Goal: Task Accomplishment & Management: Use online tool/utility

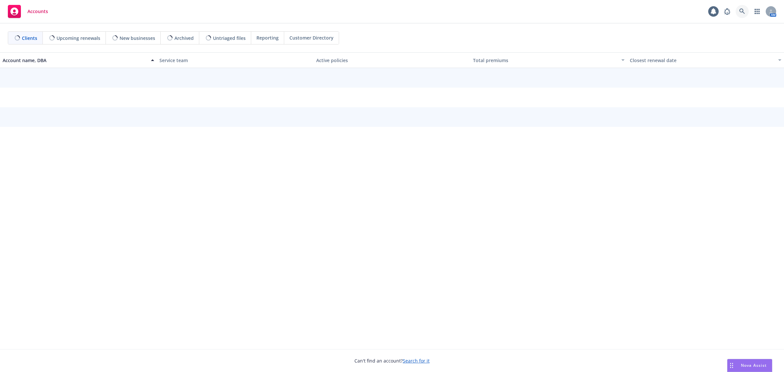
click at [745, 6] on link at bounding box center [742, 11] width 13 height 13
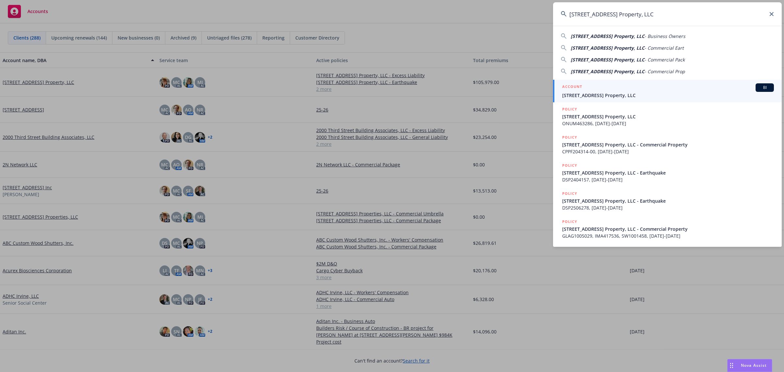
type input "[STREET_ADDRESS] Property, LLC"
click at [600, 92] on span "10817 White Street Property, LLC" at bounding box center [668, 95] width 212 height 7
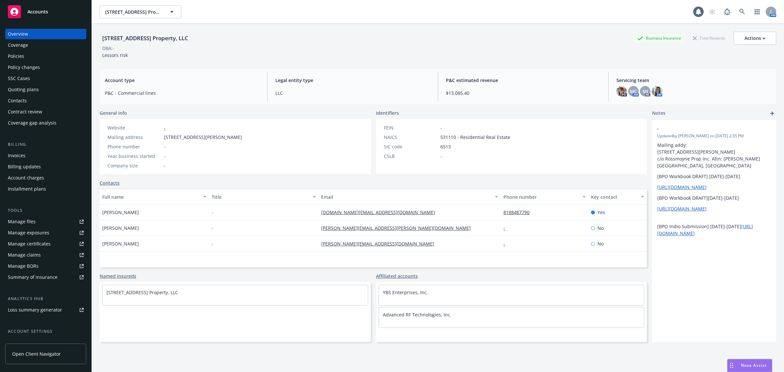
click at [27, 57] on div "Policies" at bounding box center [46, 56] width 76 height 10
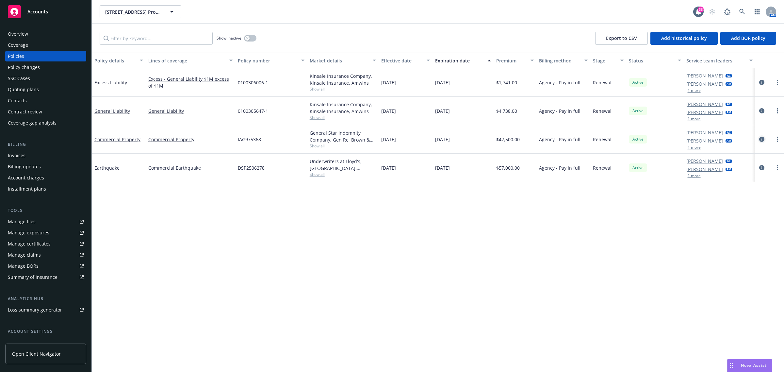
click at [763, 136] on link "circleInformation" at bounding box center [762, 139] width 8 height 8
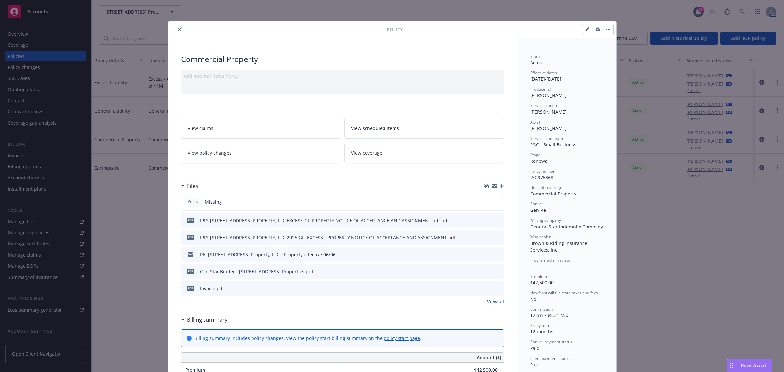
click at [176, 26] on button "close" at bounding box center [180, 29] width 8 height 8
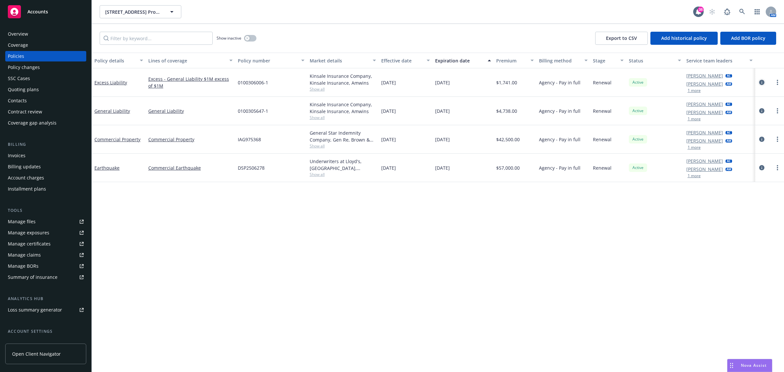
click at [761, 83] on icon "circleInformation" at bounding box center [761, 82] width 5 height 5
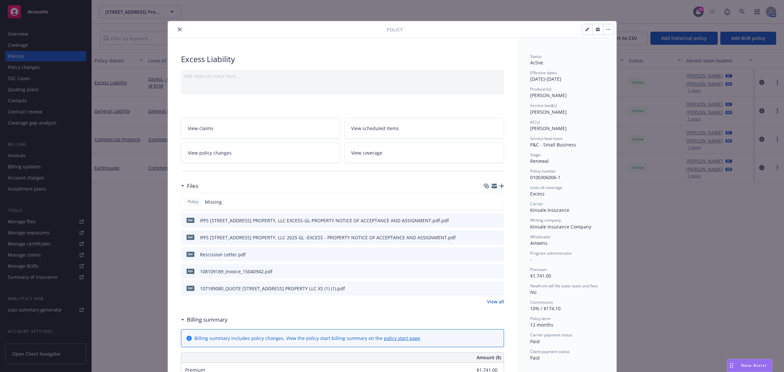
click at [181, 27] on div at bounding box center [279, 29] width 216 height 8
click at [176, 29] on button "close" at bounding box center [180, 29] width 8 height 8
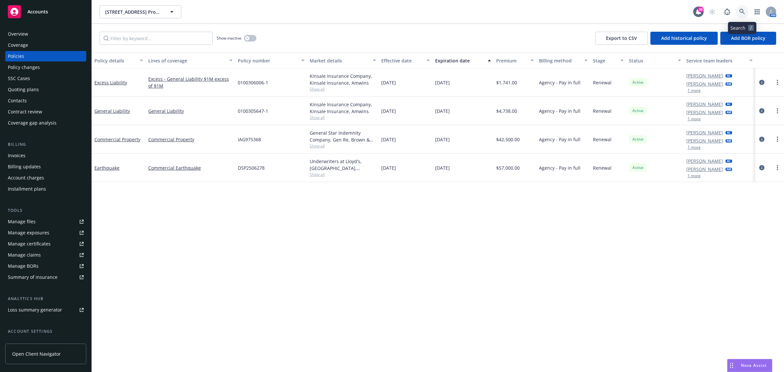
click at [739, 12] on link at bounding box center [742, 11] width 13 height 13
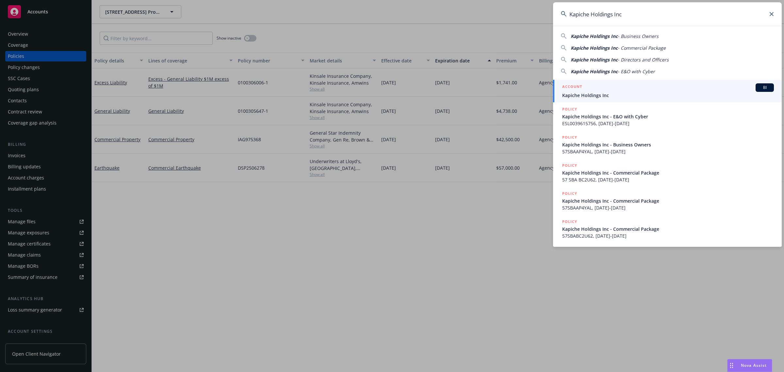
type input "Kapiche Holdings Inc"
click at [609, 96] on span "Kapiche Holdings Inc" at bounding box center [668, 95] width 212 height 7
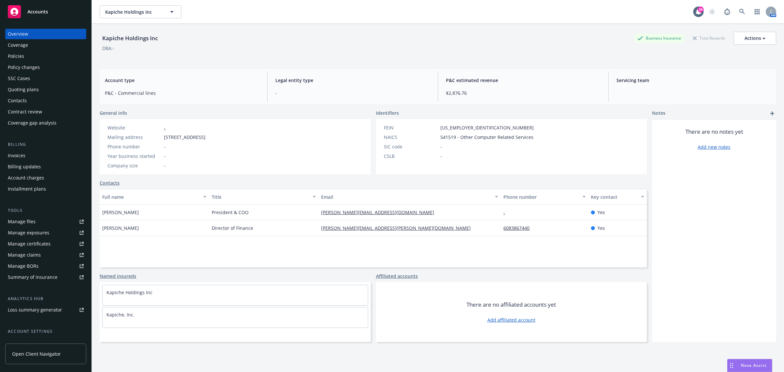
click at [42, 55] on div "Policies" at bounding box center [46, 56] width 76 height 10
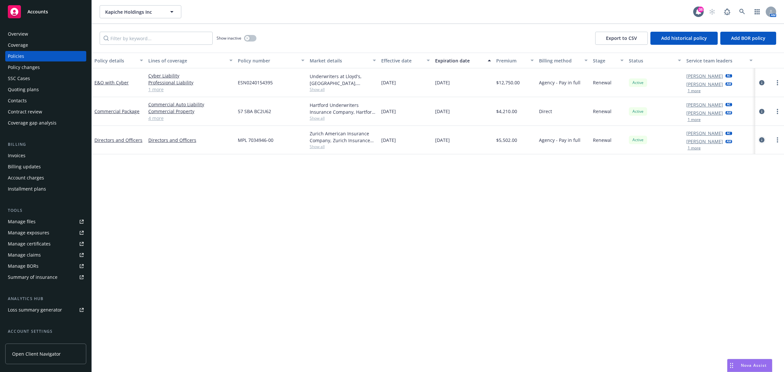
click at [760, 142] on icon "circleInformation" at bounding box center [761, 139] width 5 height 5
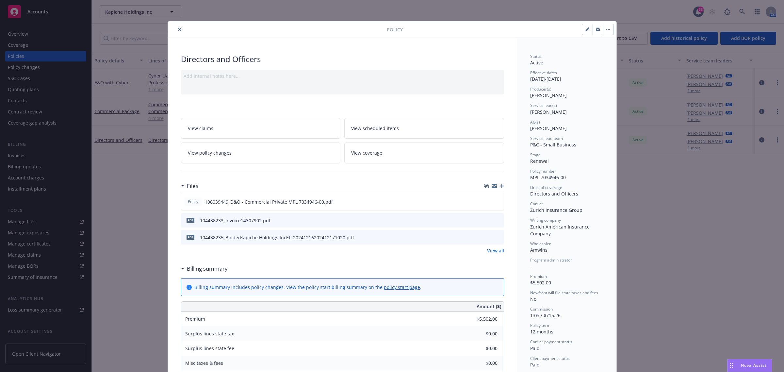
click at [178, 29] on icon "close" at bounding box center [180, 29] width 4 height 4
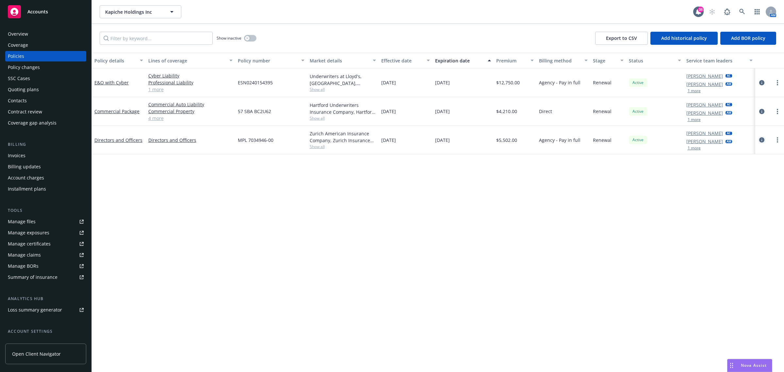
click at [763, 139] on icon "circleInformation" at bounding box center [761, 139] width 5 height 5
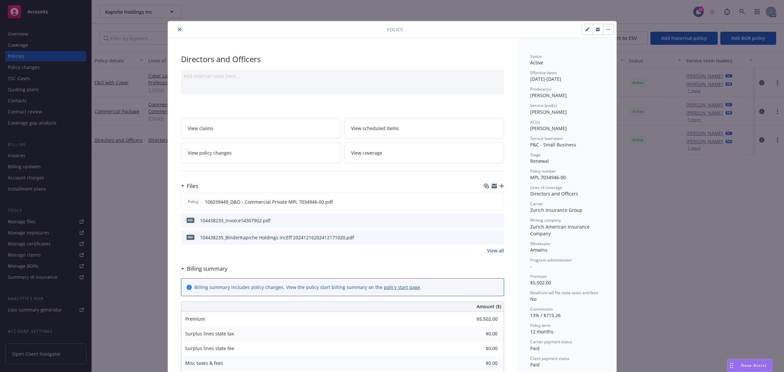
scroll to position [20, 0]
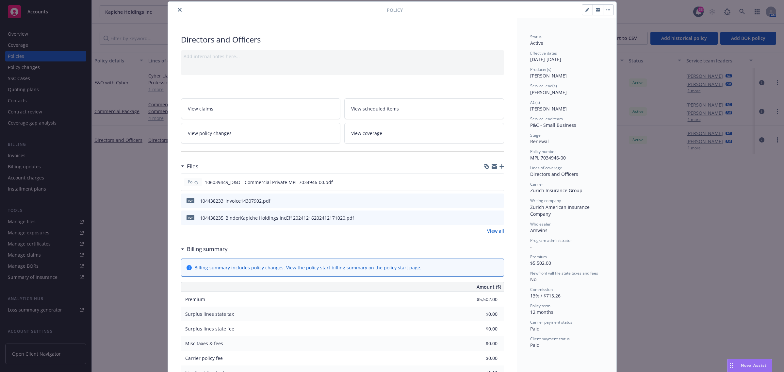
click at [497, 231] on link "View all" at bounding box center [495, 230] width 17 height 7
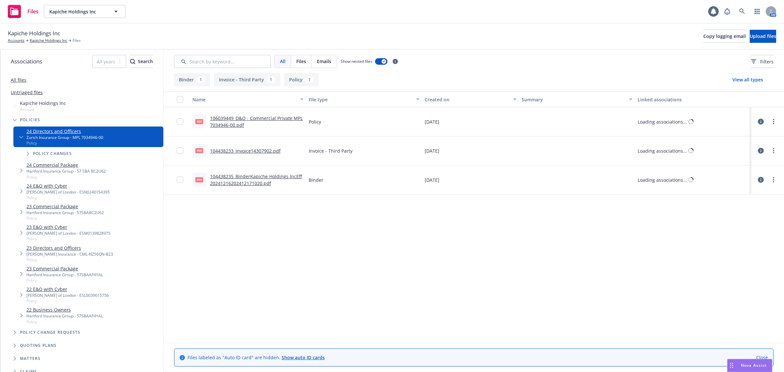
click at [251, 177] on link "104438235_BinderKapiche Holdings IncEff 20241216202412171020.pdf" at bounding box center [256, 179] width 92 height 13
click at [42, 40] on link "Kapiche Holdings Inc" at bounding box center [49, 41] width 38 height 6
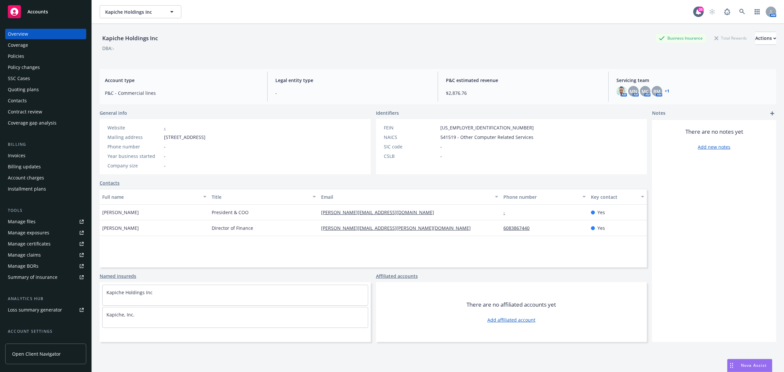
click at [28, 56] on div "Policies" at bounding box center [46, 56] width 76 height 10
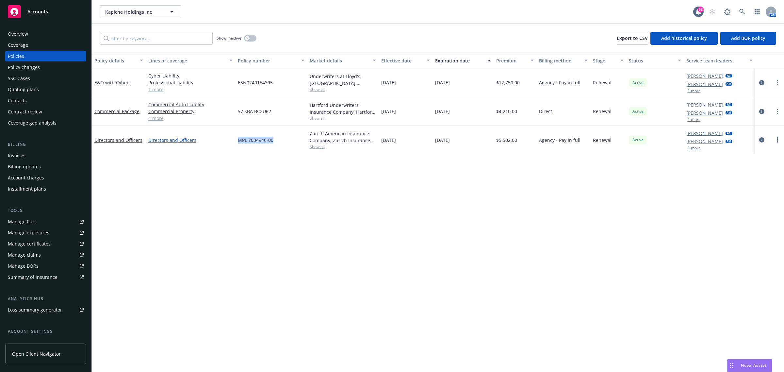
drag, startPoint x: 279, startPoint y: 138, endPoint x: 229, endPoint y: 142, distance: 50.2
click at [229, 142] on div "Directors and Officers Directors and Officers MPL 7034946-00 Zurich American In…" at bounding box center [438, 140] width 692 height 28
copy div "MPL 7034946-00"
click at [747, 8] on link at bounding box center [742, 11] width 13 height 13
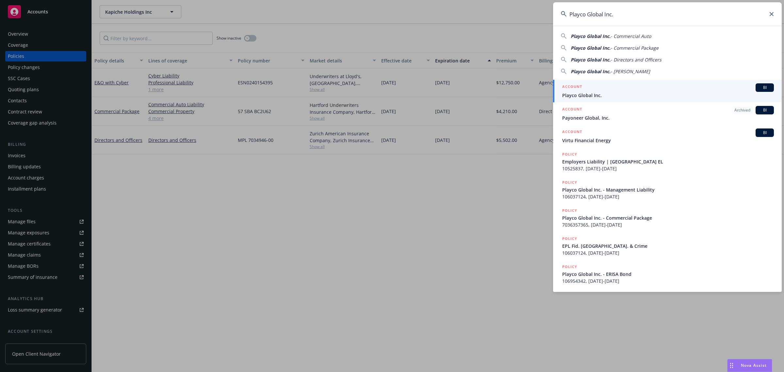
type input "Playco Global Inc."
click at [599, 90] on div "ACCOUNT BI" at bounding box center [668, 87] width 212 height 8
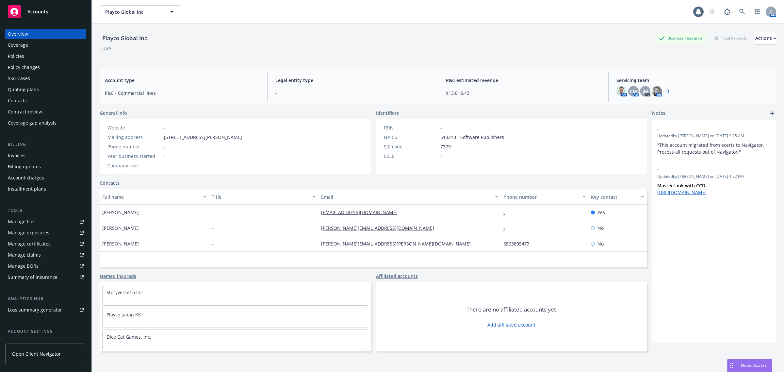
click at [18, 57] on div "Policies" at bounding box center [16, 56] width 16 height 10
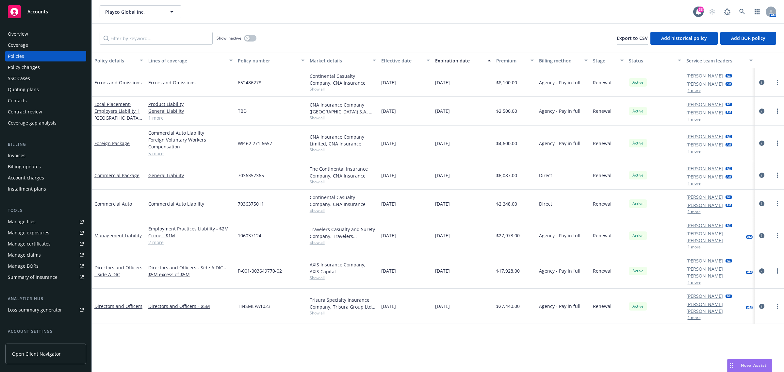
click at [316, 211] on span "Show all" at bounding box center [343, 211] width 67 height 6
click at [317, 182] on span "Show all" at bounding box center [343, 182] width 67 height 6
click at [318, 155] on div "CNA Insurance Company Limited, CNA Insurance Show all" at bounding box center [343, 143] width 72 height 36
click at [318, 154] on div "CNA Insurance Company Limited, CNA Insurance Show all" at bounding box center [343, 143] width 72 height 36
click at [315, 123] on div "CNA Insurance Company (Europe) S.A., CNA Insurance, CNA Insurance (Internationa…" at bounding box center [343, 111] width 72 height 29
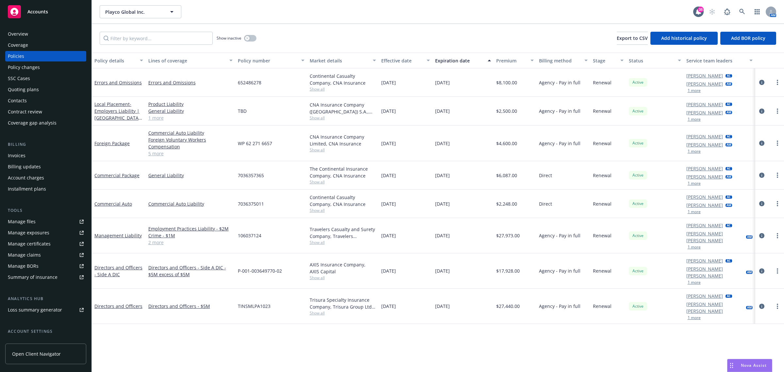
click at [316, 121] on div "CNA Insurance Company (Europe) S.A., CNA Insurance, CNA Insurance (Internationa…" at bounding box center [343, 111] width 72 height 29
click at [317, 119] on span "Show all" at bounding box center [343, 118] width 67 height 6
click at [324, 89] on span "Show all" at bounding box center [343, 89] width 67 height 6
drag, startPoint x: 338, startPoint y: 325, endPoint x: 337, endPoint y: 320, distance: 4.9
click at [337, 325] on div "Policy details Lines of coverage Policy number Market details Effective date Ex…" at bounding box center [438, 213] width 692 height 320
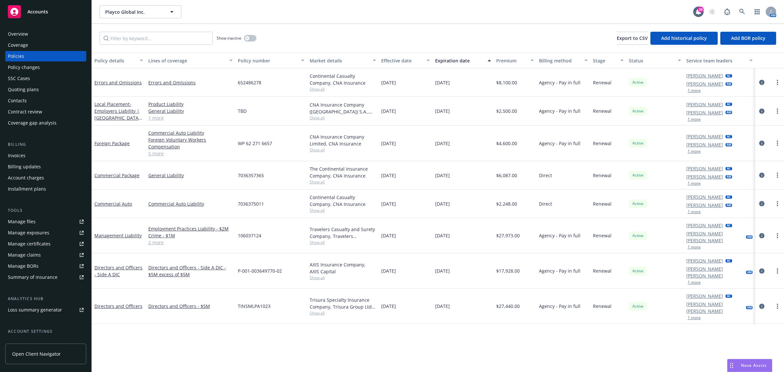
click at [763, 203] on icon "circleInformation" at bounding box center [761, 203] width 5 height 5
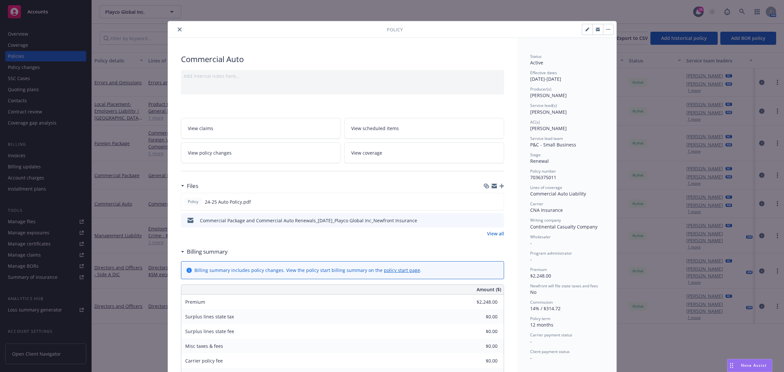
click at [494, 216] on div "Commercial Package and Commercial Auto Renewals_12-17-2024_Playco Global Inc_Ne…" at bounding box center [342, 220] width 323 height 14
click at [495, 218] on icon "preview file" at bounding box center [498, 220] width 6 height 5
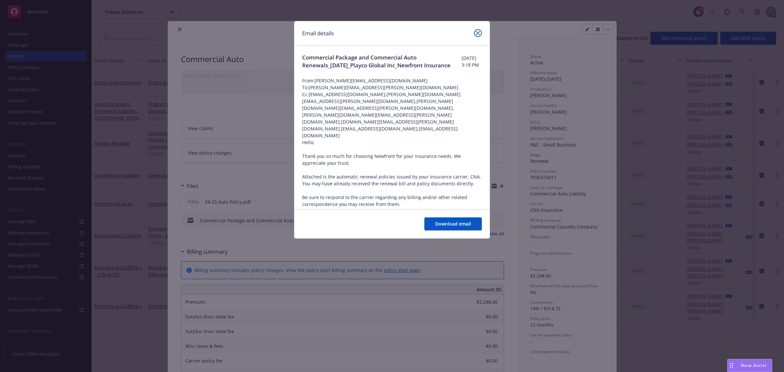
click at [479, 29] on link "close" at bounding box center [478, 33] width 8 height 8
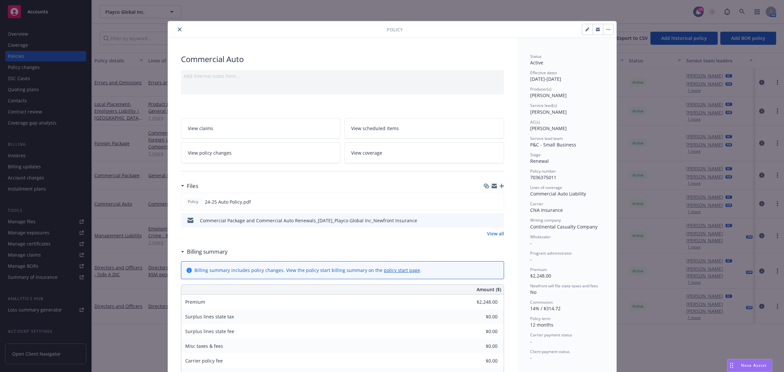
click at [176, 26] on button "close" at bounding box center [180, 29] width 8 height 8
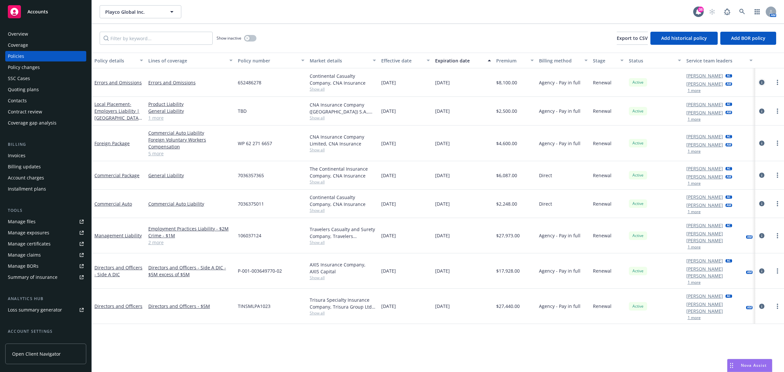
click at [765, 81] on icon "circleInformation" at bounding box center [761, 82] width 5 height 5
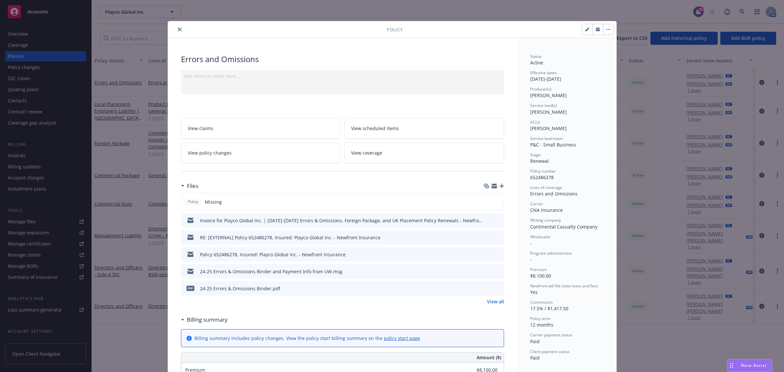
click at [493, 301] on link "View all" at bounding box center [495, 301] width 17 height 7
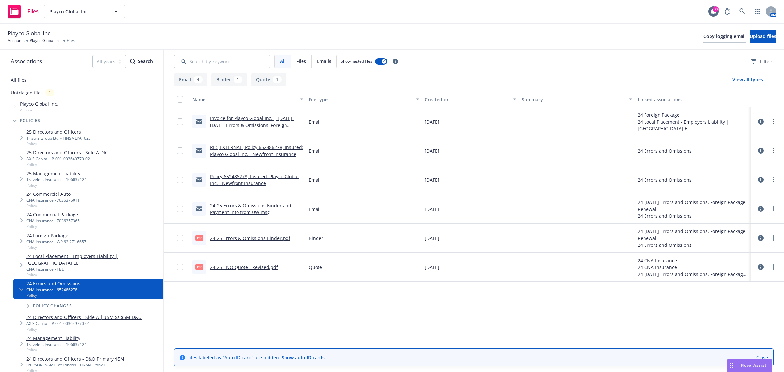
click at [248, 208] on link "24-25 Errors & Omissions Binder and Payment Info from UW.msg" at bounding box center [250, 208] width 81 height 13
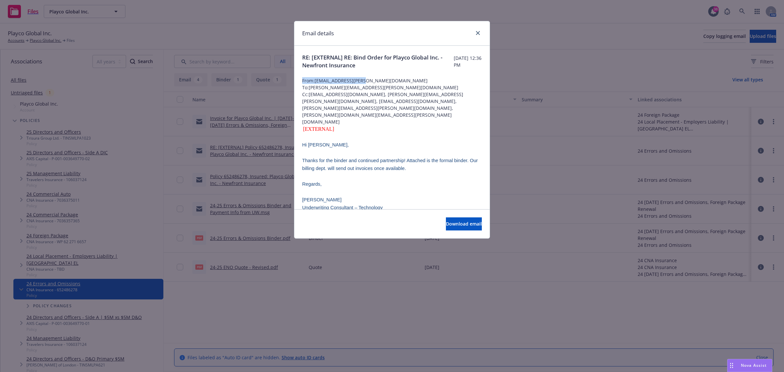
drag, startPoint x: 374, startPoint y: 78, endPoint x: 332, endPoint y: 76, distance: 41.6
click at [334, 76] on div at bounding box center [392, 73] width 180 height 8
drag, startPoint x: 316, startPoint y: 79, endPoint x: 368, endPoint y: 79, distance: 52.0
click at [368, 79] on span "From: Mark.Haapala@cna.com" at bounding box center [392, 80] width 180 height 7
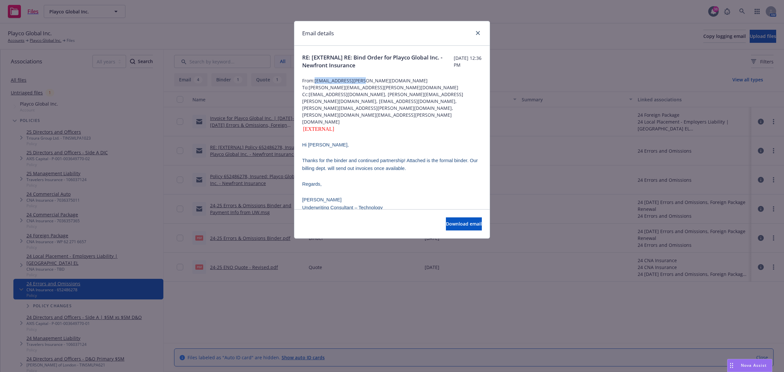
copy span "Mark.Haapala@cna.com"
click at [479, 30] on link "close" at bounding box center [478, 33] width 8 height 8
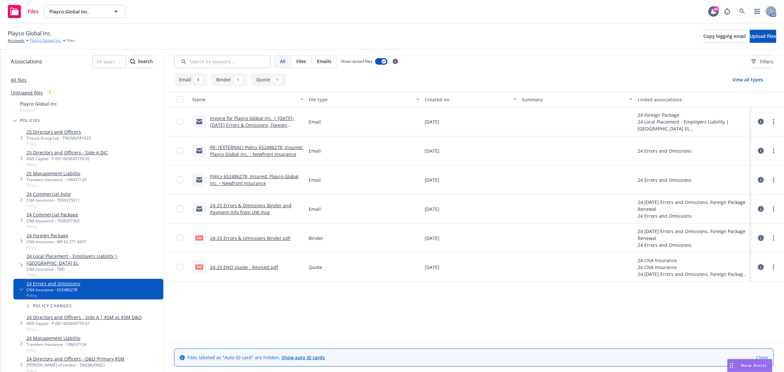
click at [49, 42] on link "Playco Global Inc." at bounding box center [46, 41] width 32 height 6
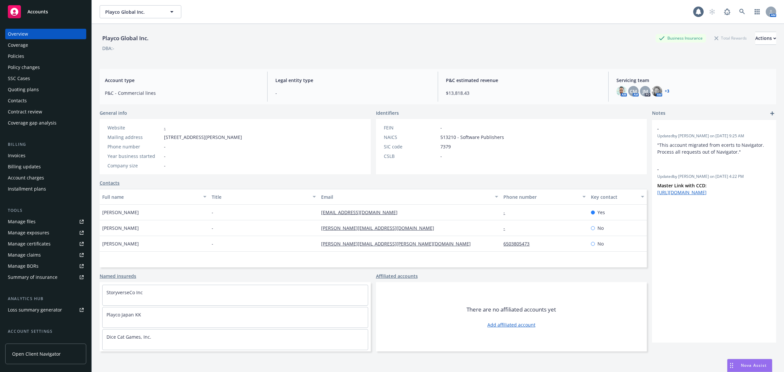
click at [16, 52] on div "Policies" at bounding box center [16, 56] width 16 height 10
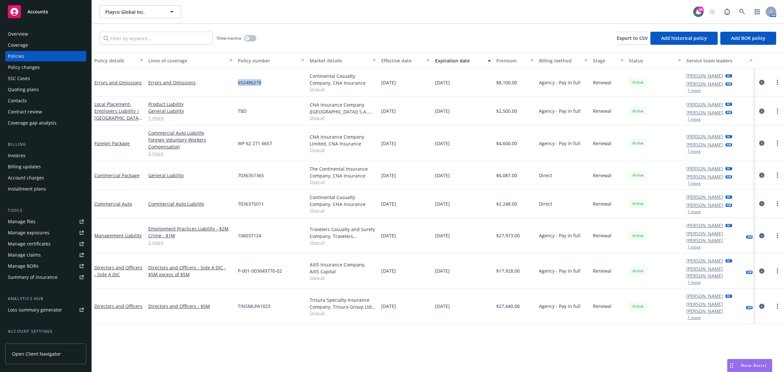
drag, startPoint x: 268, startPoint y: 83, endPoint x: 234, endPoint y: 86, distance: 34.4
click at [234, 86] on div "Errors and Omissions Errors and Omissions 652486278 Continental Casualty Compan…" at bounding box center [438, 82] width 692 height 28
copy div "652486278"
click at [762, 107] on link "circleInformation" at bounding box center [762, 111] width 8 height 8
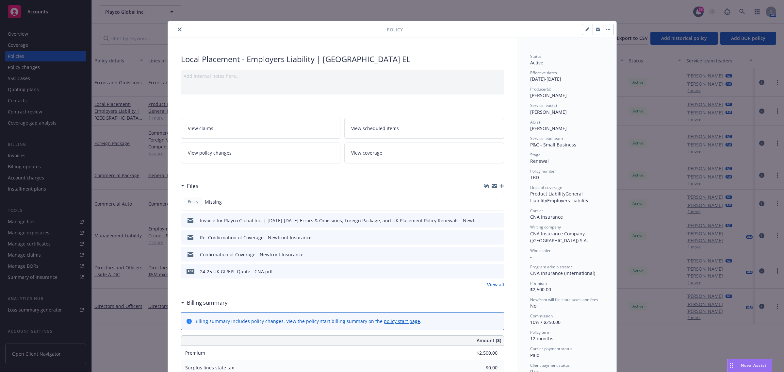
click at [495, 220] on icon "preview file" at bounding box center [498, 220] width 6 height 5
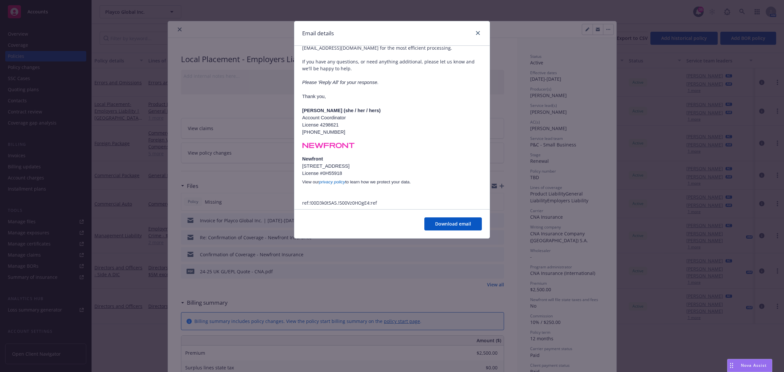
scroll to position [227, 0]
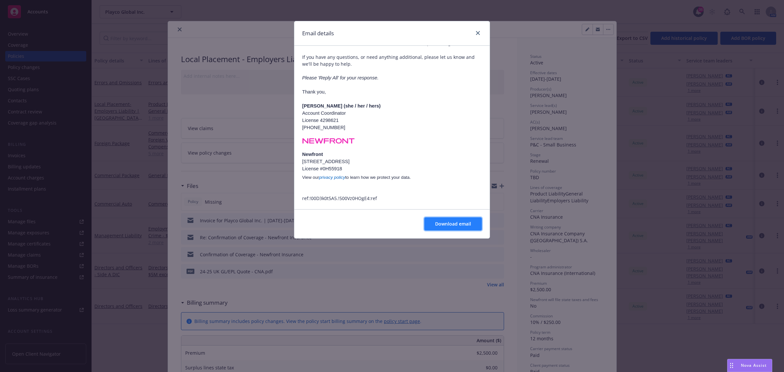
click at [451, 229] on button "Download email" at bounding box center [454, 223] width 58 height 13
click at [476, 29] on div at bounding box center [477, 33] width 10 height 8
click at [478, 31] on icon "close" at bounding box center [478, 33] width 4 height 4
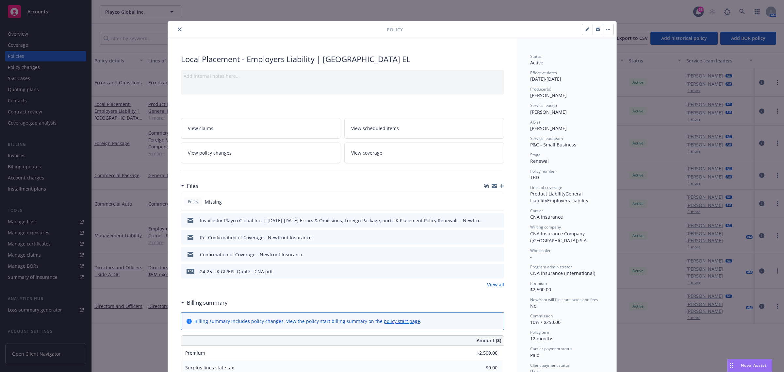
click at [500, 187] on icon "button" at bounding box center [502, 186] width 5 height 5
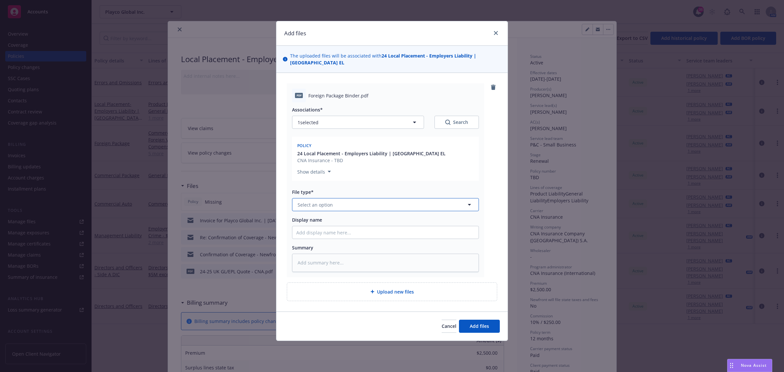
click at [327, 201] on span "Select an option" at bounding box center [315, 204] width 35 height 7
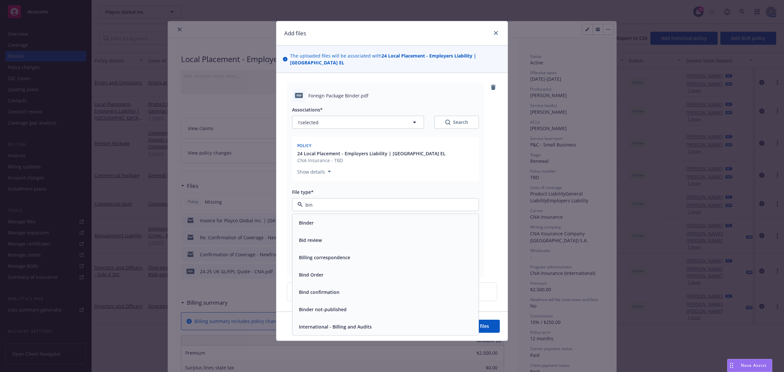
type input "bind"
click at [338, 223] on div "Binder" at bounding box center [385, 222] width 186 height 17
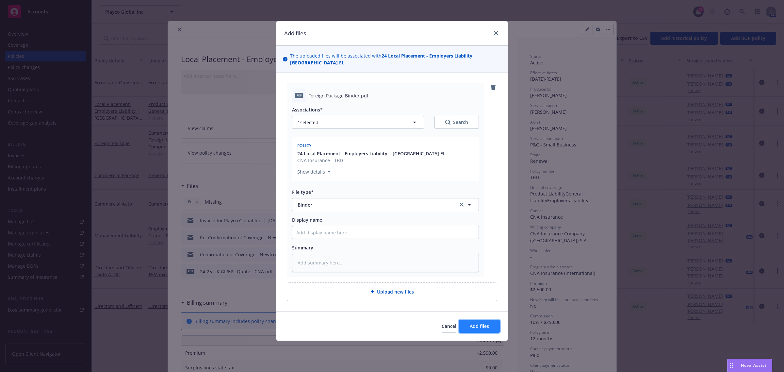
click at [471, 323] on span "Add files" at bounding box center [479, 326] width 19 height 6
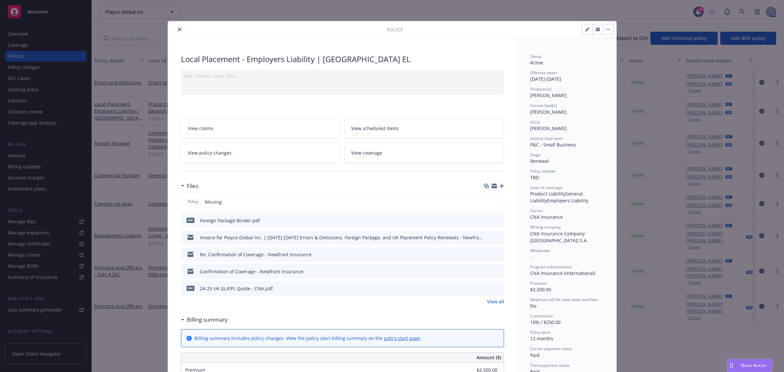
click at [476, 220] on div "pdf Foreign Package Binder.pdf" at bounding box center [342, 220] width 323 height 14
click at [178, 28] on icon "close" at bounding box center [180, 29] width 4 height 4
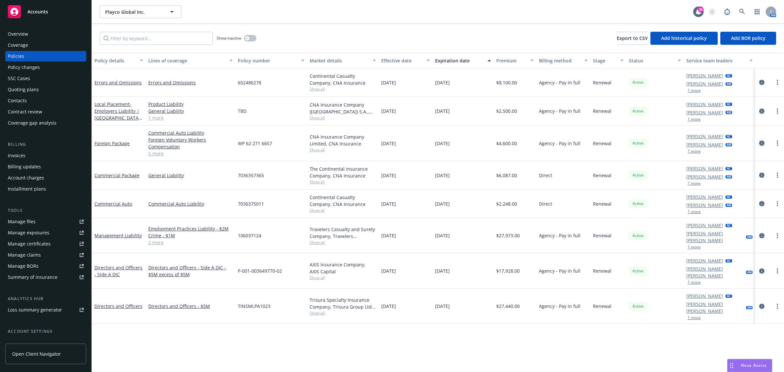
click at [759, 142] on link "circleInformation" at bounding box center [762, 143] width 8 height 8
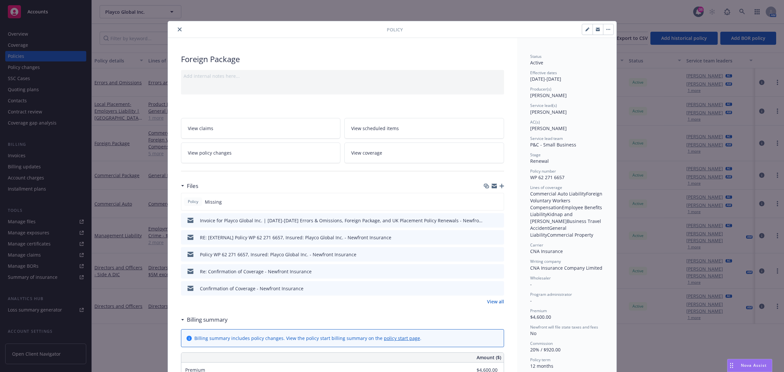
click at [500, 186] on icon "button" at bounding box center [502, 186] width 5 height 5
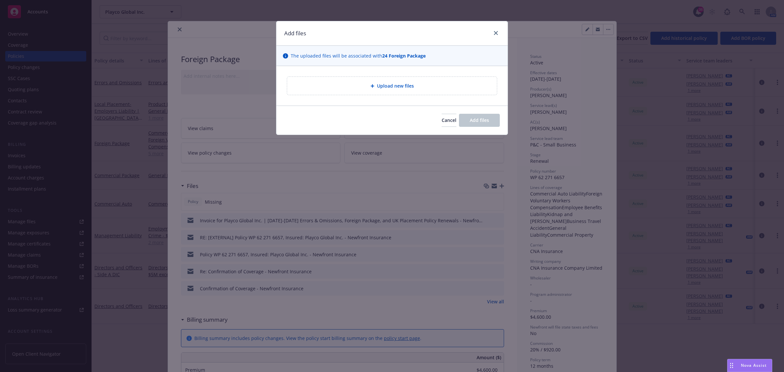
type textarea "x"
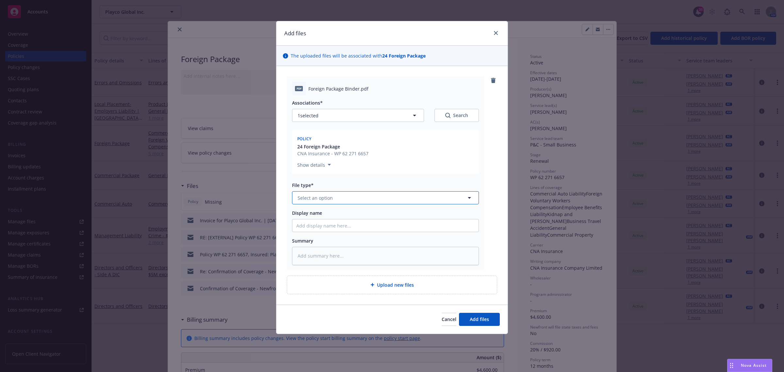
click at [345, 198] on button "Select an option" at bounding box center [385, 197] width 187 height 13
type input "b"
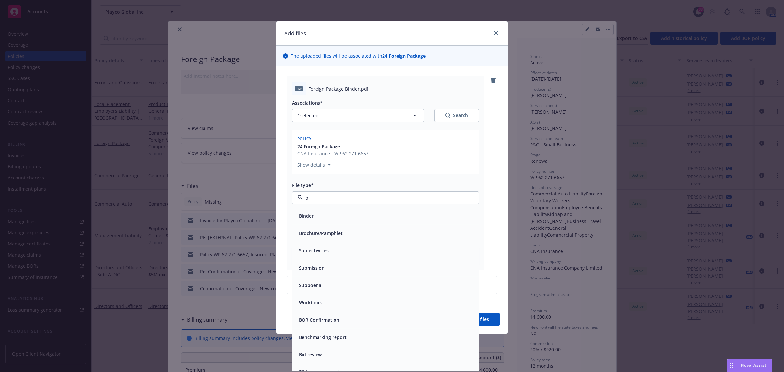
click at [326, 216] on div "Binder" at bounding box center [385, 215] width 178 height 9
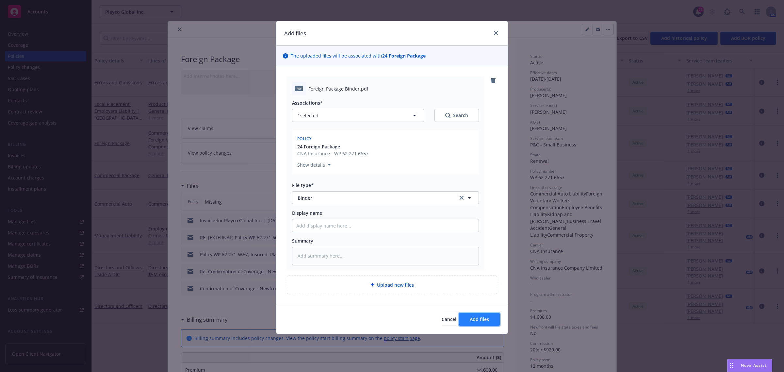
click at [479, 317] on span "Add files" at bounding box center [479, 319] width 19 height 6
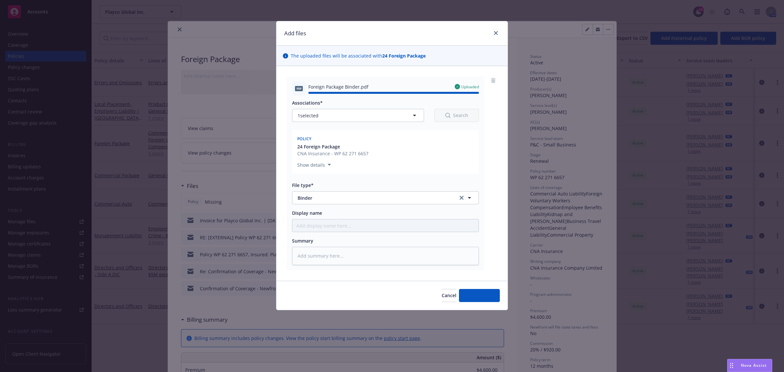
type textarea "x"
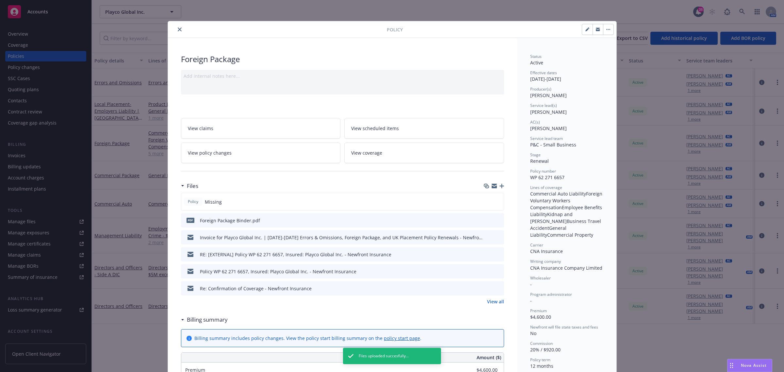
click at [176, 29] on button "close" at bounding box center [180, 29] width 8 height 8
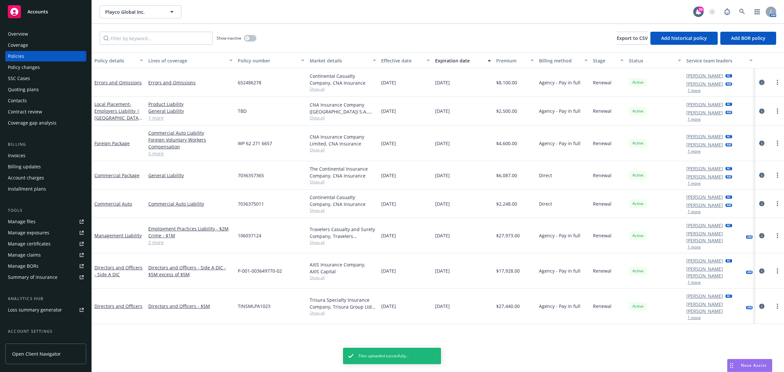
click at [762, 80] on icon "circleInformation" at bounding box center [761, 82] width 5 height 5
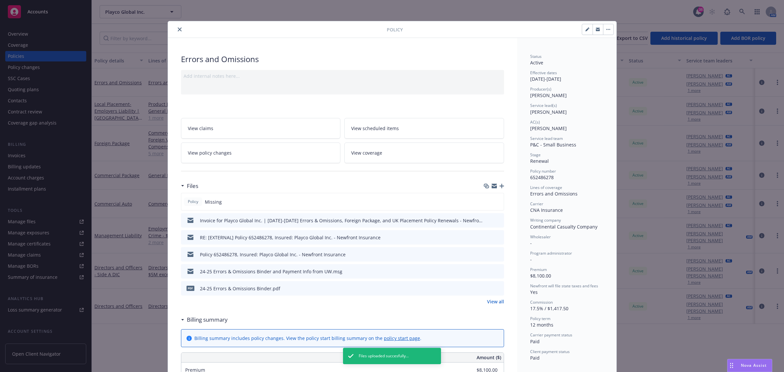
click at [498, 183] on div "Files" at bounding box center [342, 186] width 323 height 14
click at [176, 31] on button "close" at bounding box center [180, 29] width 8 height 8
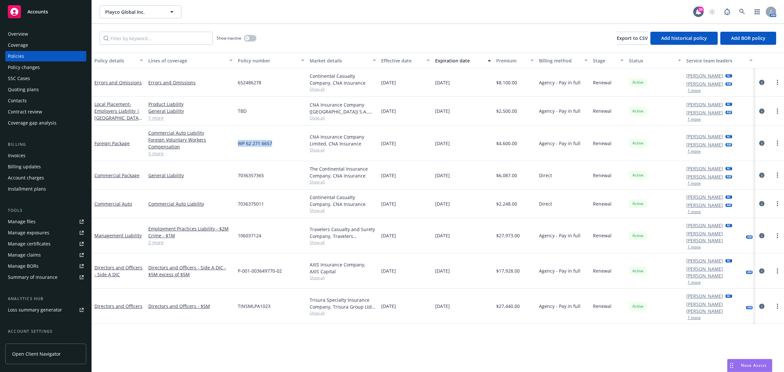
drag, startPoint x: 275, startPoint y: 144, endPoint x: 236, endPoint y: 149, distance: 39.5
click at [236, 149] on div "WP 62 271 6657" at bounding box center [271, 143] width 72 height 36
copy span "WP 62 271 6657"
drag, startPoint x: 247, startPoint y: 178, endPoint x: 234, endPoint y: 182, distance: 13.8
click at [234, 182] on div "Commercial Package General Liability 7036357365 The Continental Insurance Compa…" at bounding box center [438, 175] width 692 height 28
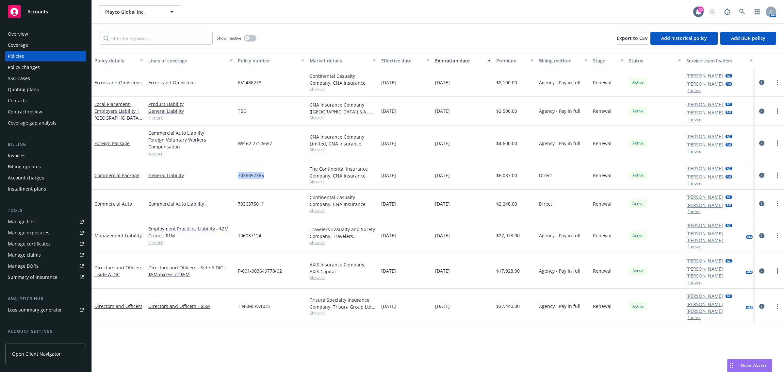
copy div "7036357365"
drag, startPoint x: 272, startPoint y: 201, endPoint x: 229, endPoint y: 208, distance: 42.7
click at [229, 208] on div "Commercial Auto Commercial Auto Liability 7036375011 Continental Casualty Compa…" at bounding box center [438, 204] width 692 height 28
copy div "7036375011"
click at [317, 118] on span "Show all" at bounding box center [343, 118] width 67 height 6
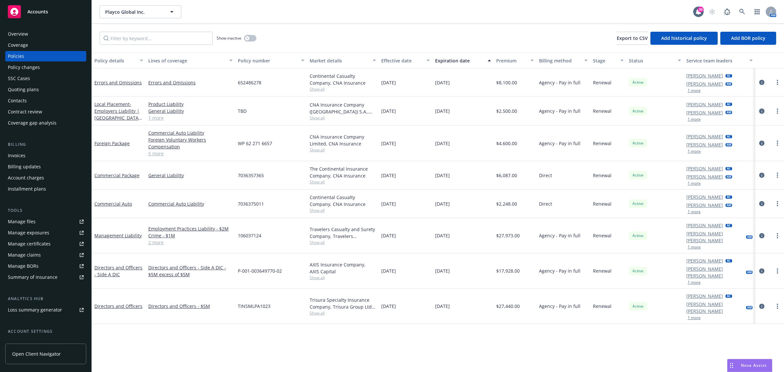
drag, startPoint x: 759, startPoint y: 110, endPoint x: 754, endPoint y: 113, distance: 5.8
click at [760, 110] on icon "circleInformation" at bounding box center [761, 110] width 5 height 5
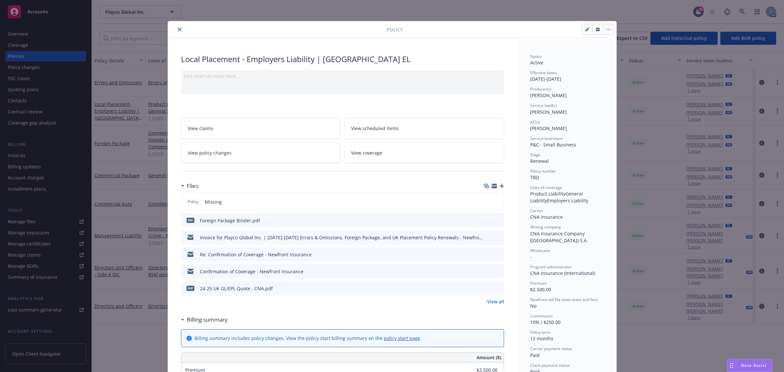
scroll to position [20, 0]
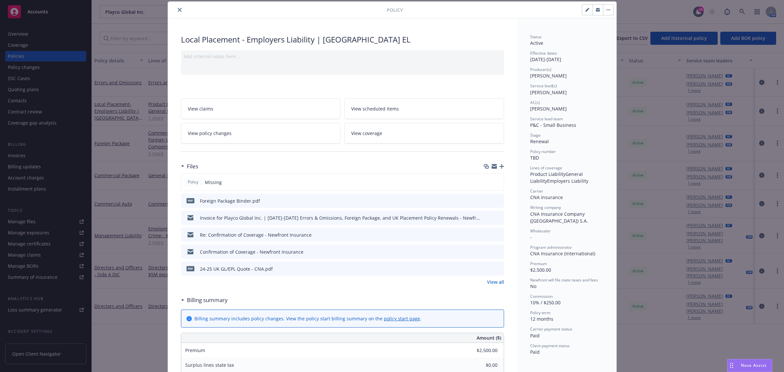
click at [496, 218] on icon "preview file" at bounding box center [498, 217] width 6 height 5
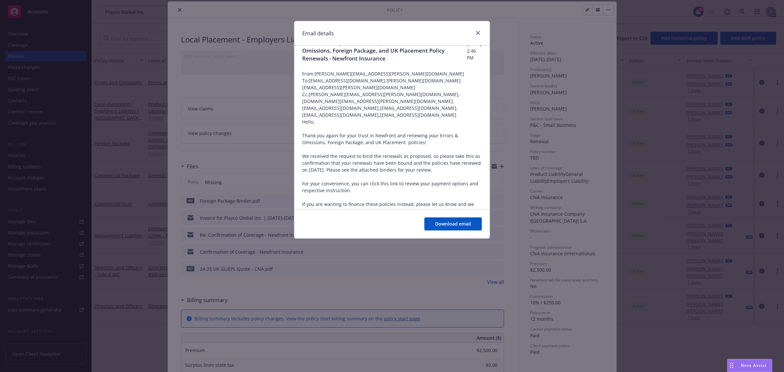
scroll to position [0, 0]
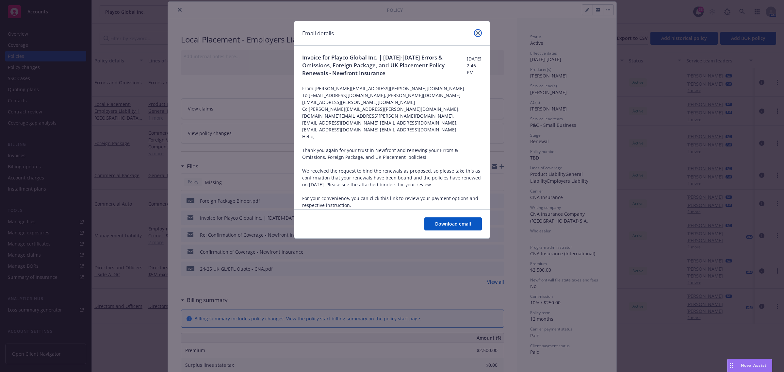
click at [478, 29] on link "close" at bounding box center [478, 33] width 8 height 8
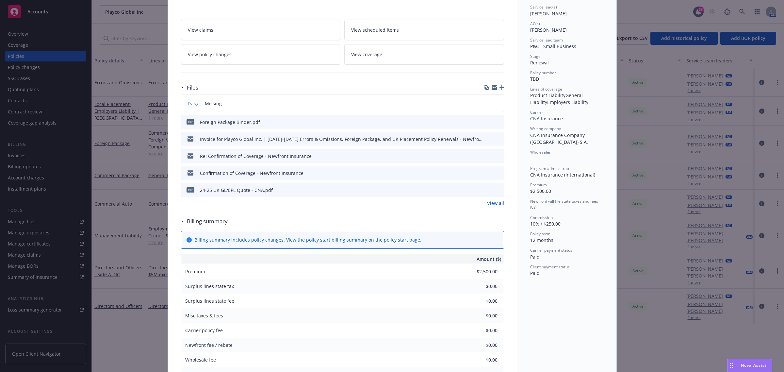
scroll to position [101, 0]
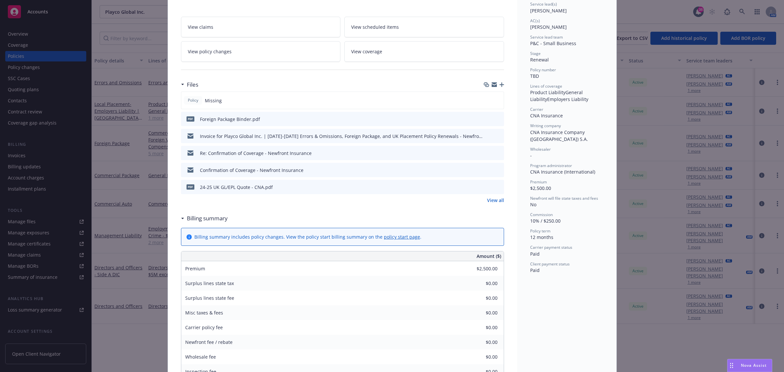
click at [495, 188] on icon "preview file" at bounding box center [498, 186] width 6 height 5
click at [497, 171] on icon "preview file" at bounding box center [498, 169] width 6 height 5
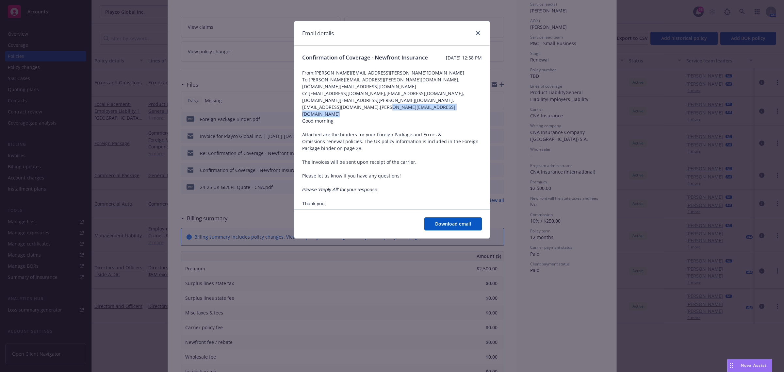
drag, startPoint x: 491, startPoint y: 107, endPoint x: 492, endPoint y: 113, distance: 5.9
click at [492, 113] on div "Email details Confirmation of Coverage - Newfront Insurance Tuesday, December 1…" at bounding box center [392, 186] width 784 height 372
click at [455, 148] on div "Good morning, Attached are the binders for your Foreign Package and Errors & Om…" at bounding box center [392, 215] width 180 height 196
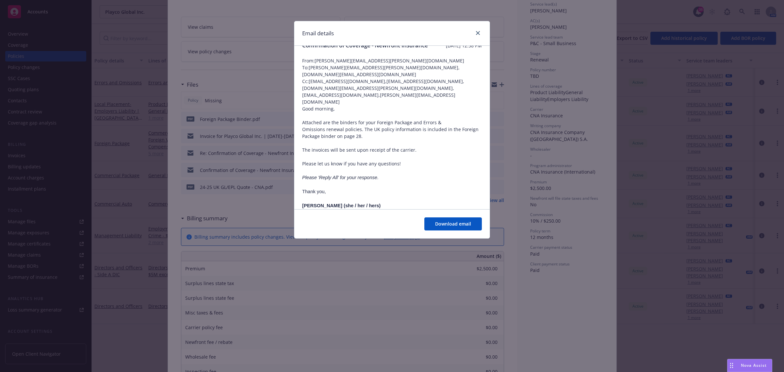
scroll to position [13, 0]
click at [479, 30] on link "close" at bounding box center [478, 33] width 8 height 8
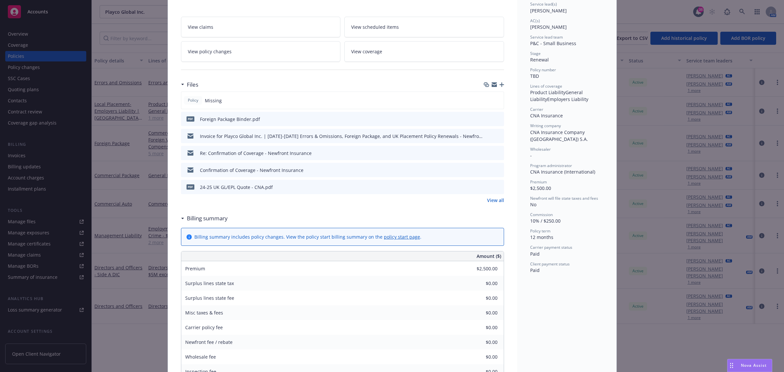
click at [497, 120] on icon "preview file" at bounding box center [498, 118] width 6 height 5
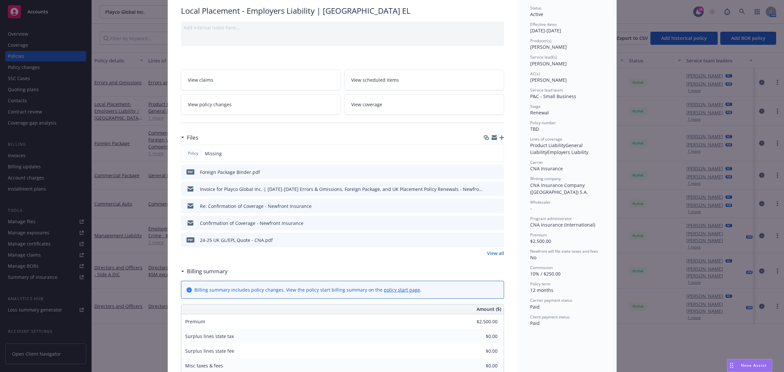
scroll to position [0, 0]
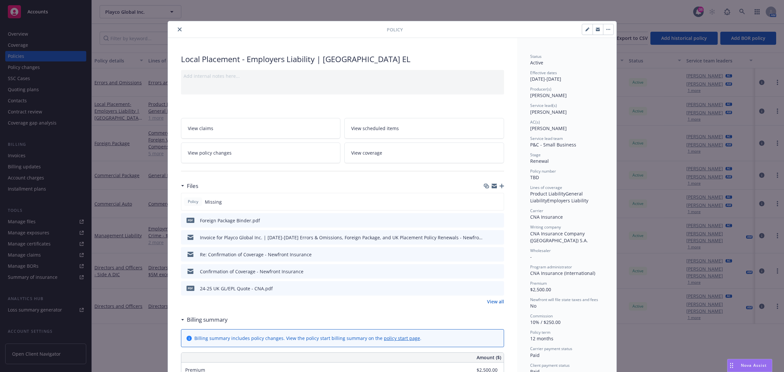
drag, startPoint x: 175, startPoint y: 29, endPoint x: 195, endPoint y: 25, distance: 19.9
click at [178, 29] on icon "close" at bounding box center [180, 29] width 4 height 4
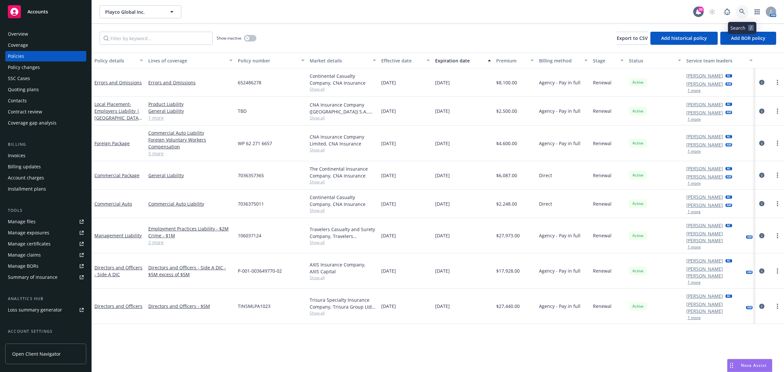
click at [744, 7] on link at bounding box center [742, 11] width 13 height 13
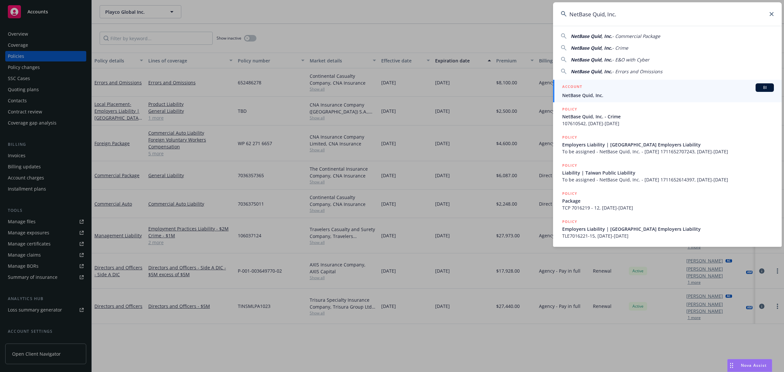
type input "NetBase Quid, Inc."
click at [601, 92] on span "NetBase Quid, Inc." at bounding box center [668, 95] width 212 height 7
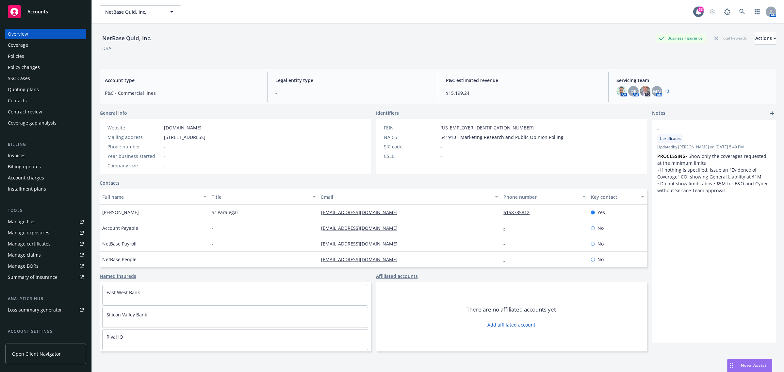
click at [37, 51] on div "Policies" at bounding box center [46, 56] width 76 height 10
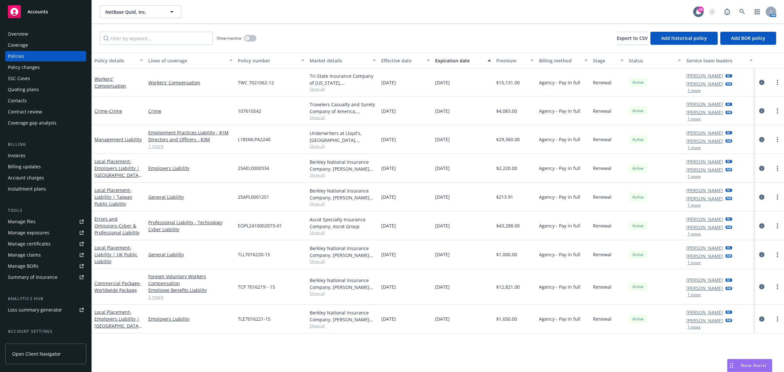
click at [316, 91] on span "Show all" at bounding box center [343, 89] width 67 height 6
click at [233, 20] on div "NetBase Quid, Inc. NetBase Quid, Inc. 38 AM" at bounding box center [438, 12] width 692 height 24
click at [319, 93] on div "Tri-State Insurance Company of Minnesota, W.R. Berkley Corporation Show all" at bounding box center [343, 82] width 72 height 28
click at [317, 84] on div "Tri-State Insurance Company of Minnesota, W.R. Berkley Corporation" at bounding box center [343, 80] width 67 height 14
click at [319, 88] on span "Show all" at bounding box center [343, 89] width 67 height 6
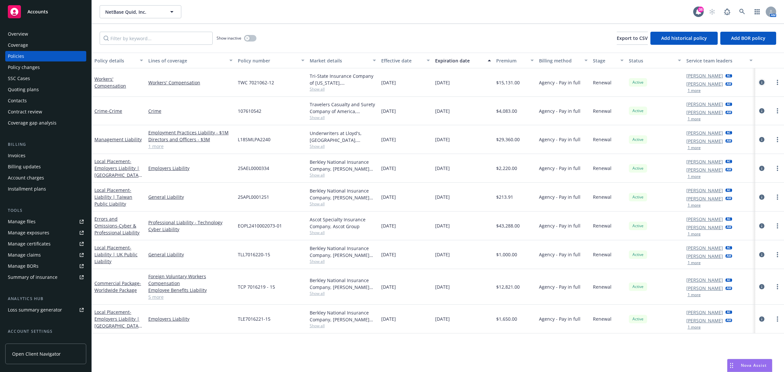
click at [763, 79] on link "circleInformation" at bounding box center [762, 82] width 8 height 8
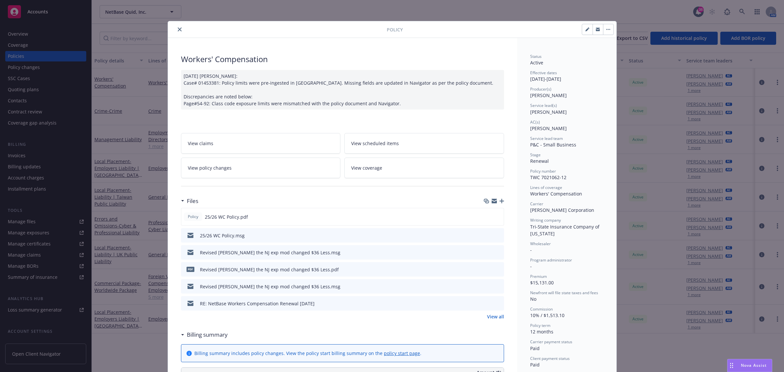
click at [495, 301] on icon "preview file" at bounding box center [498, 303] width 6 height 5
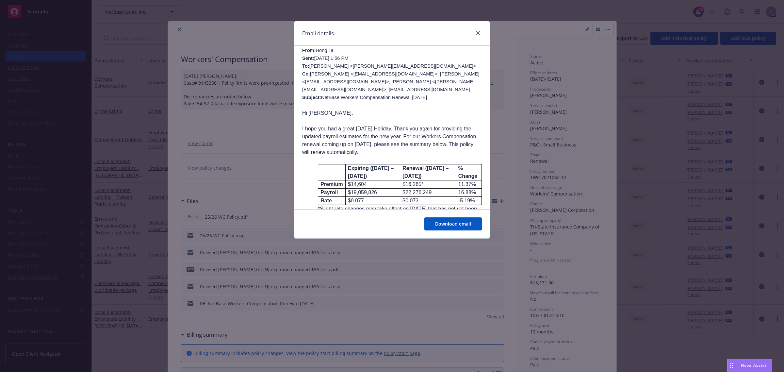
scroll to position [243, 0]
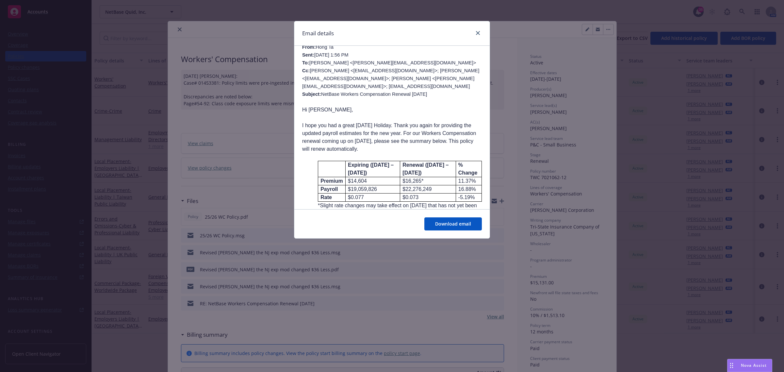
click at [486, 27] on div "Email details" at bounding box center [391, 33] width 195 height 25
click at [476, 33] on icon "close" at bounding box center [478, 33] width 4 height 4
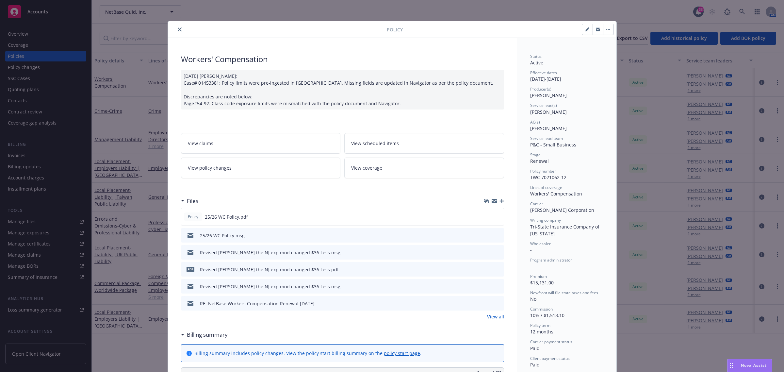
scroll to position [41, 0]
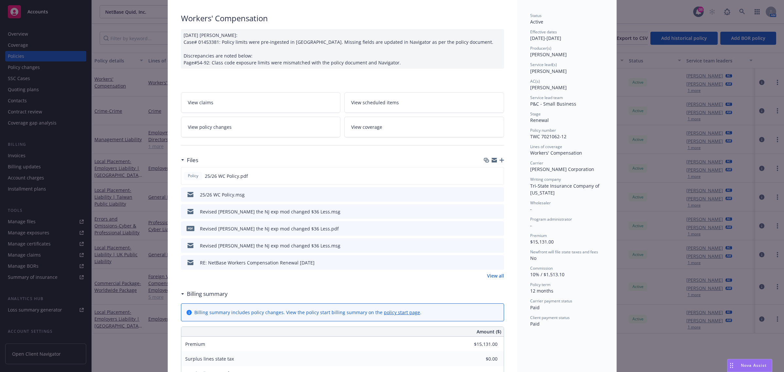
click at [487, 276] on link "View all" at bounding box center [495, 275] width 17 height 7
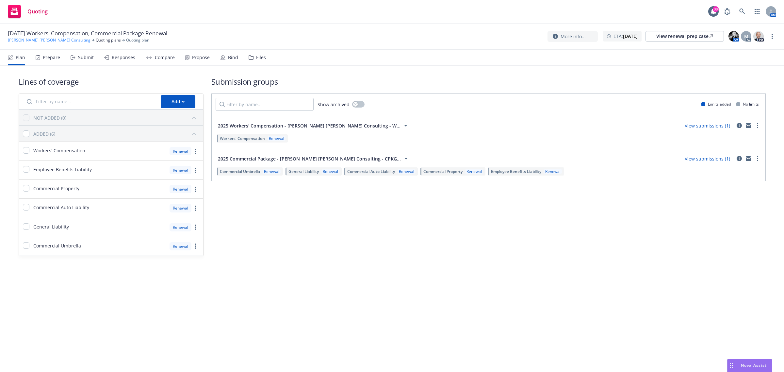
click at [40, 40] on link "[PERSON_NAME] [PERSON_NAME] Consulting" at bounding box center [49, 40] width 83 height 6
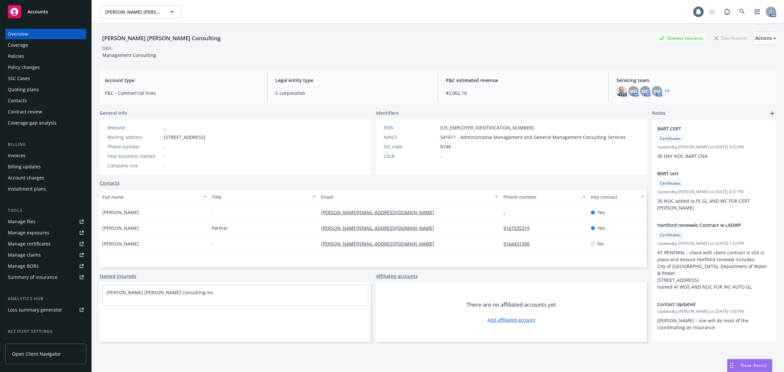
click at [32, 57] on div "Policies" at bounding box center [46, 56] width 76 height 10
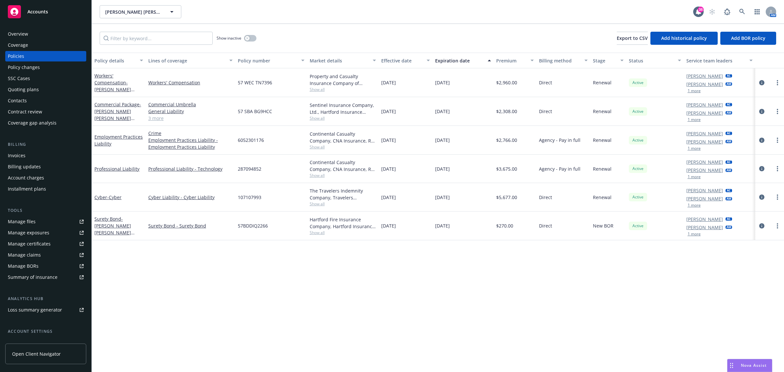
click at [318, 92] on span "Show all" at bounding box center [343, 90] width 67 height 6
click at [293, 88] on div "57 WEC TN7396" at bounding box center [271, 82] width 72 height 29
click at [316, 122] on div "Sentinel Insurance Company, Ltd., Hartford Insurance Group Show all" at bounding box center [343, 111] width 72 height 29
click at [315, 119] on span "Show all" at bounding box center [343, 118] width 67 height 6
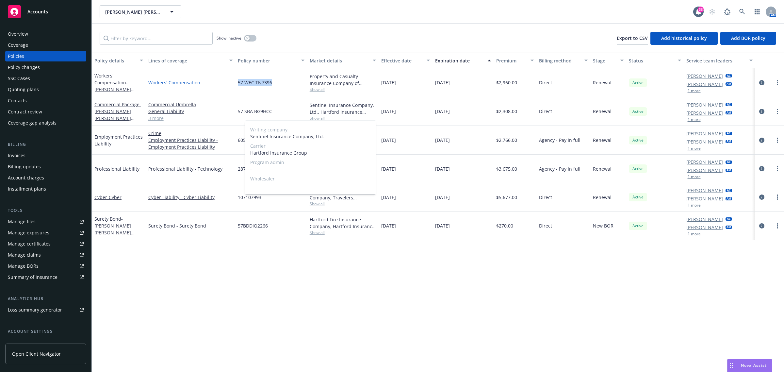
drag, startPoint x: 272, startPoint y: 82, endPoint x: 230, endPoint y: 81, distance: 41.9
click at [230, 81] on div "Workers' Compensation - Sjoberg Evashenk Consulting - WC - Hartford Insurance W…" at bounding box center [438, 82] width 692 height 29
copy div "57 WEC TN7396"
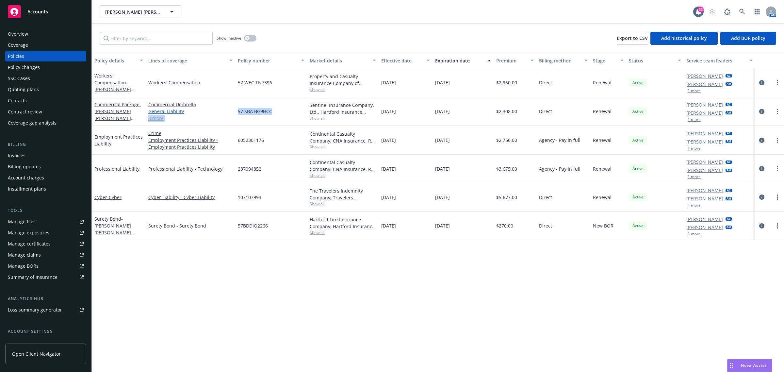
drag, startPoint x: 278, startPoint y: 108, endPoint x: 232, endPoint y: 113, distance: 45.6
click at [232, 113] on div "Commercial Package - Sjoberg Evashenk Consulting - CPKG - Hartford Insurance Co…" at bounding box center [438, 111] width 692 height 29
copy div "Commercial Auto Liability Commercial Property Employee Benefits Liability 3 mor…"
click at [742, 14] on icon at bounding box center [743, 12] width 6 height 6
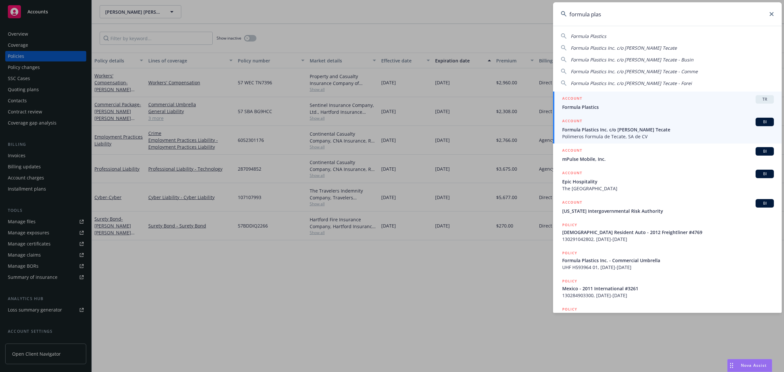
type input "formula plas"
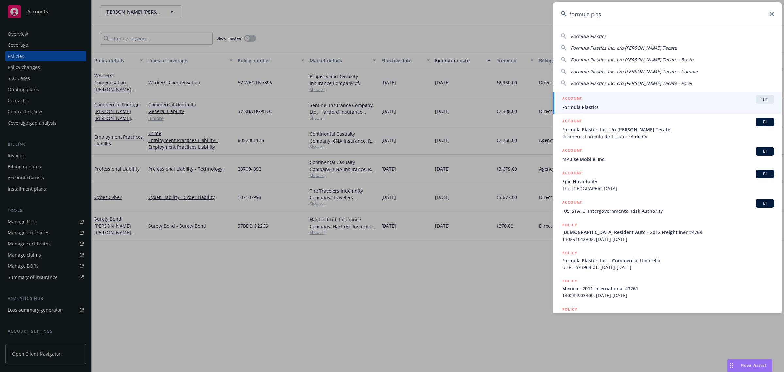
click at [638, 141] on link "ACCOUNT BI Formula Plastics Inc. c/o RL Jones Tecate Polimeros Formula de Tecat…" at bounding box center [667, 128] width 229 height 29
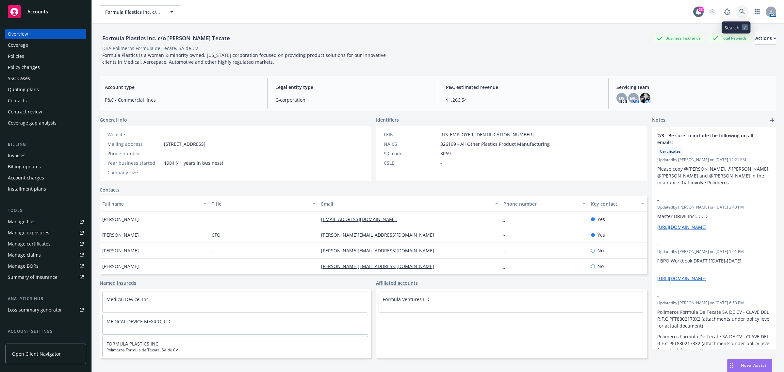
click at [741, 14] on link at bounding box center [742, 11] width 13 height 13
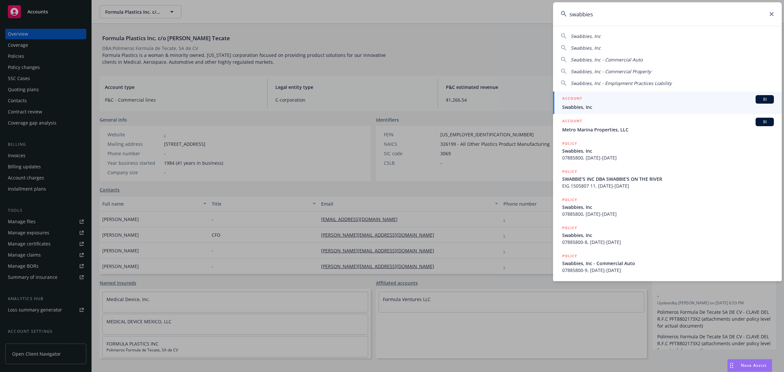
type input "swabbies"
drag, startPoint x: 586, startPoint y: 99, endPoint x: 256, endPoint y: 115, distance: 330.4
click at [586, 100] on div "ACCOUNT BI" at bounding box center [668, 99] width 212 height 8
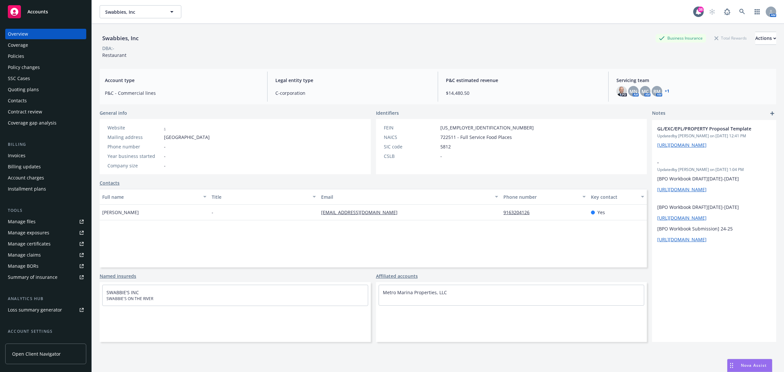
click at [25, 155] on div "Invoices" at bounding box center [46, 155] width 76 height 10
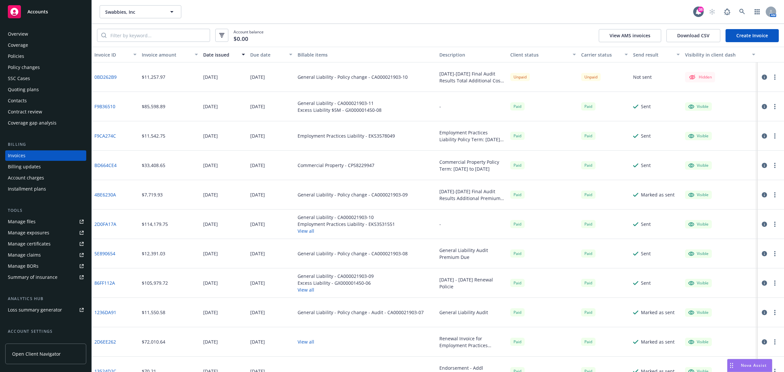
click at [775, 78] on icon "button" at bounding box center [775, 77] width 1 height 5
click at [735, 131] on link "Make it visible in client dash" at bounding box center [730, 129] width 83 height 13
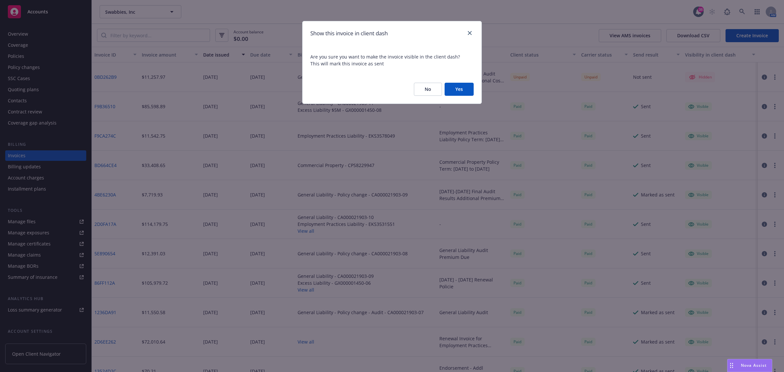
click at [454, 88] on button "Yes" at bounding box center [459, 89] width 29 height 13
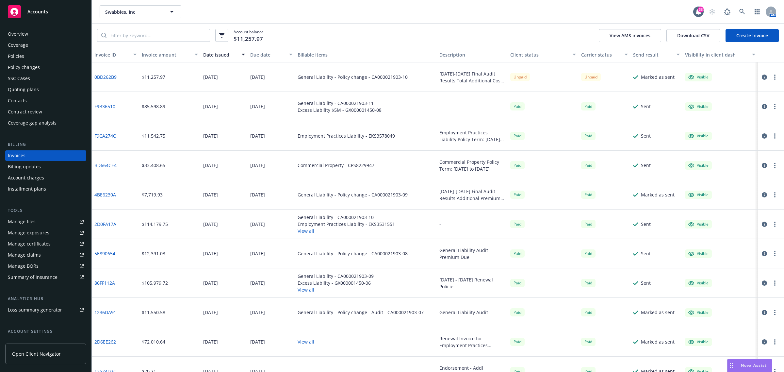
click at [22, 26] on div "Overview Coverage Policies Policy changes SSC Cases Quoting plans Contacts Cont…" at bounding box center [46, 196] width 92 height 351
click at [22, 31] on div "Overview" at bounding box center [18, 34] width 20 height 10
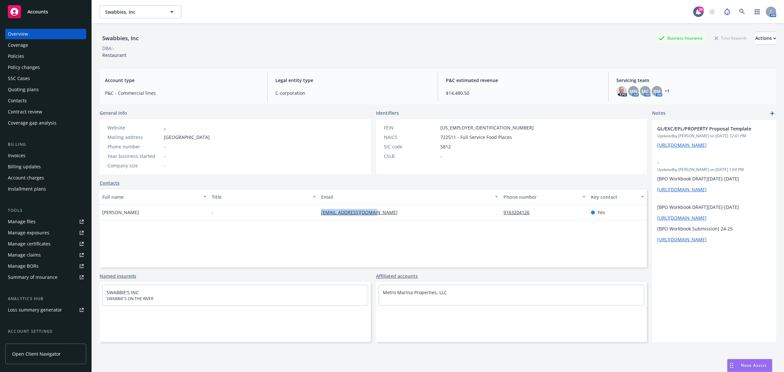
drag, startPoint x: 381, startPoint y: 211, endPoint x: 300, endPoint y: 213, distance: 81.4
click at [300, 213] on div "Chris Barabino - swabbies@swabbies.com 9163204126 Yes" at bounding box center [373, 213] width 547 height 16
copy div "swabbies@swabbies.com"
click at [740, 12] on link at bounding box center [742, 11] width 13 height 13
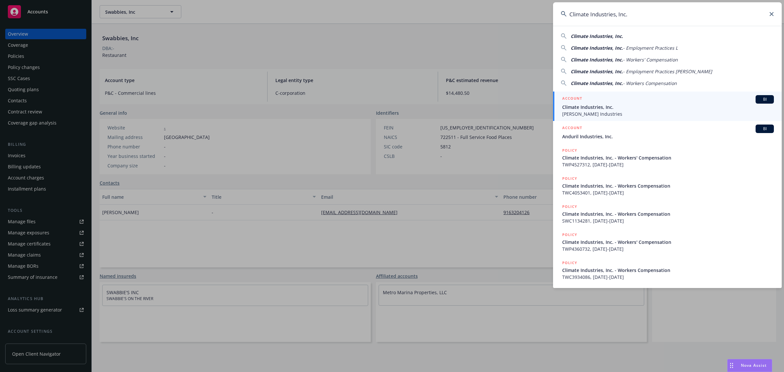
type input "Climate Industries, Inc."
click at [572, 103] on h5 "ACCOUNT" at bounding box center [572, 99] width 20 height 8
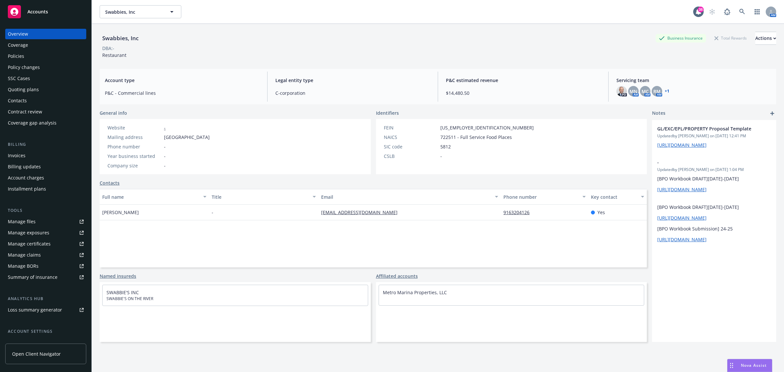
click at [28, 53] on div "Policies" at bounding box center [46, 56] width 76 height 10
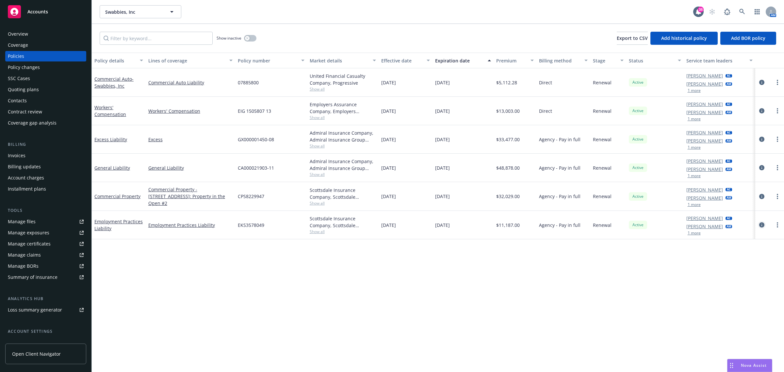
click at [762, 225] on icon "circleInformation" at bounding box center [761, 224] width 5 height 5
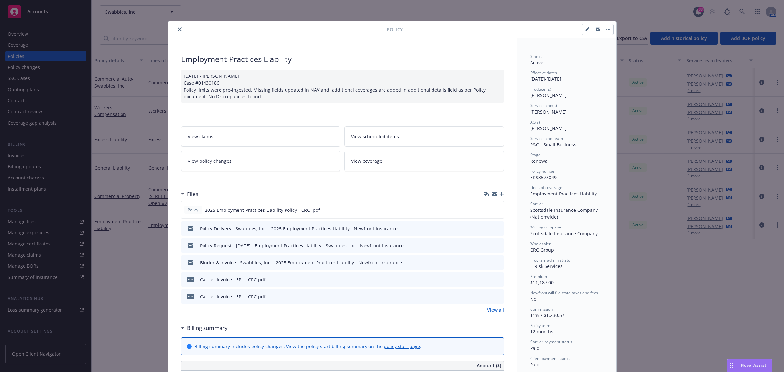
click at [172, 31] on div at bounding box center [279, 29] width 216 height 8
click at [178, 30] on icon "close" at bounding box center [180, 29] width 4 height 4
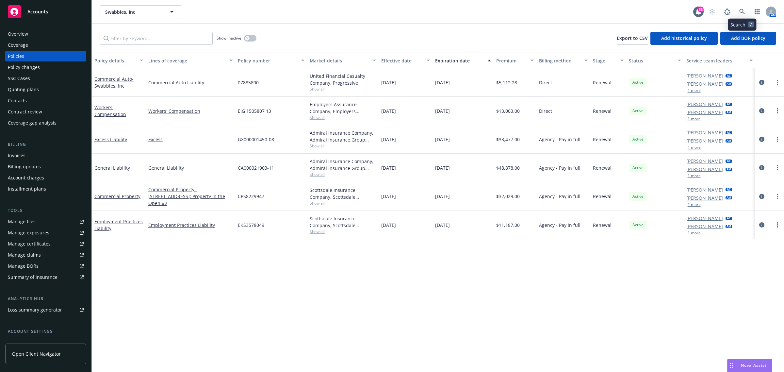
drag, startPoint x: 749, startPoint y: 8, endPoint x: 744, endPoint y: 9, distance: 5.3
click at [748, 8] on div "AM" at bounding box center [741, 11] width 71 height 13
click at [740, 12] on icon at bounding box center [743, 12] width 6 height 6
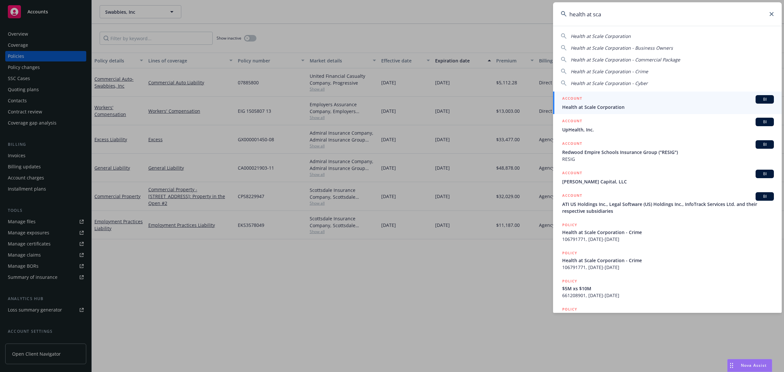
type input "health at sca"
click at [620, 112] on link "ACCOUNT BI Health at Scale Corporation" at bounding box center [667, 103] width 229 height 23
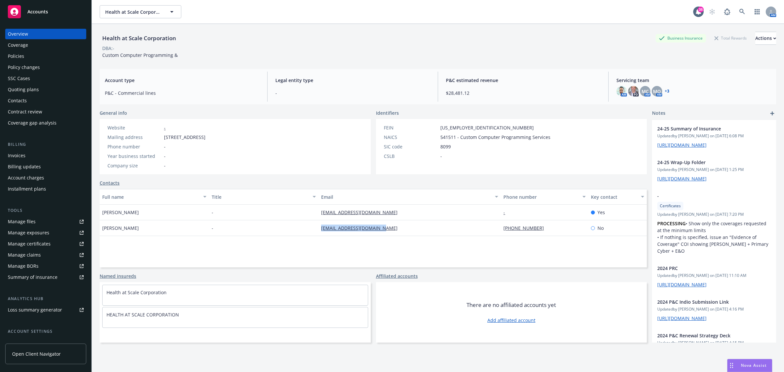
drag, startPoint x: 399, startPoint y: 224, endPoint x: 310, endPoint y: 229, distance: 89.0
click at [310, 229] on div "Zeeshan Syed - zhsyed@healthatscale.com (408) 642-5381 No" at bounding box center [373, 228] width 547 height 16
copy div "zhsyed@healthatscale.com"
click at [736, 9] on link at bounding box center [742, 11] width 13 height 13
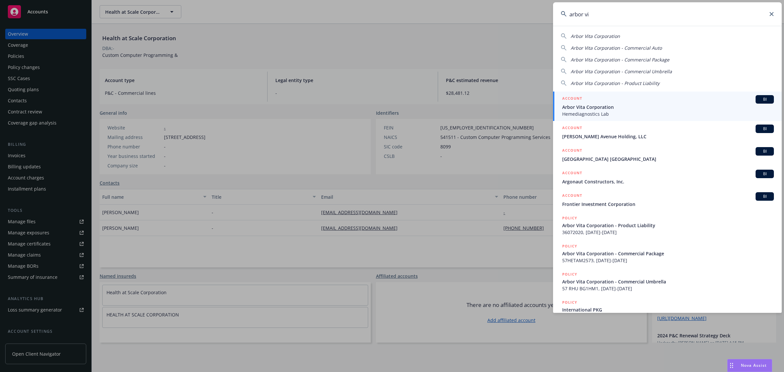
type input "arbor vi"
click at [603, 113] on span "Hemediagnostics Lab" at bounding box center [668, 113] width 212 height 7
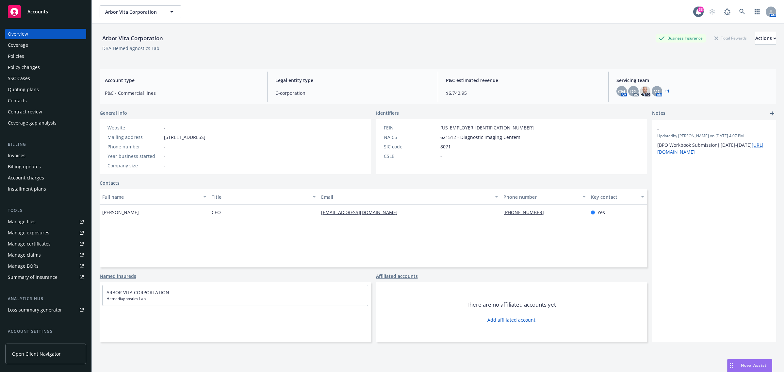
click at [33, 159] on div "Invoices" at bounding box center [46, 155] width 76 height 10
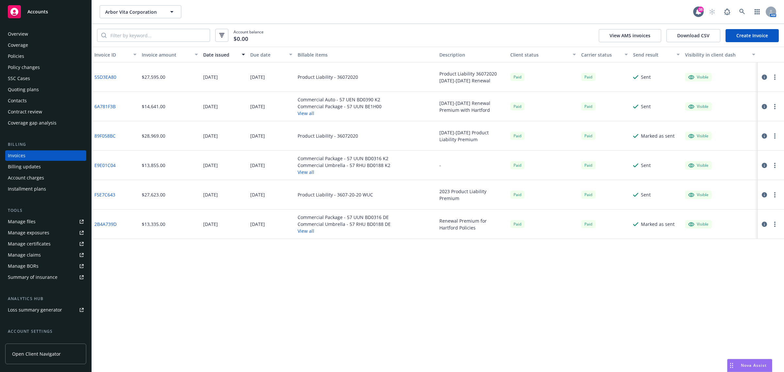
click at [308, 115] on button "View all" at bounding box center [340, 113] width 84 height 7
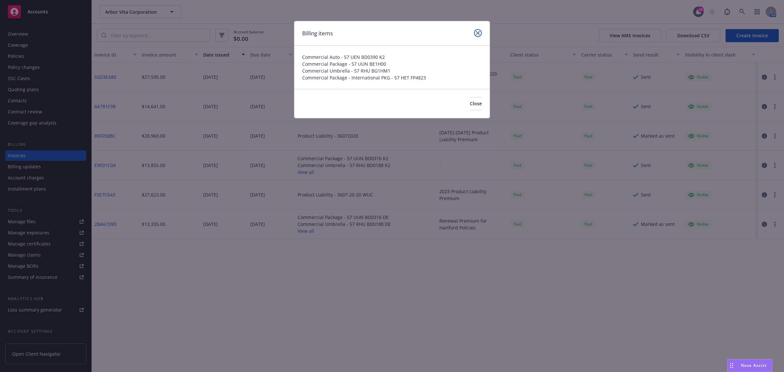
click at [477, 29] on link "close" at bounding box center [478, 33] width 8 height 8
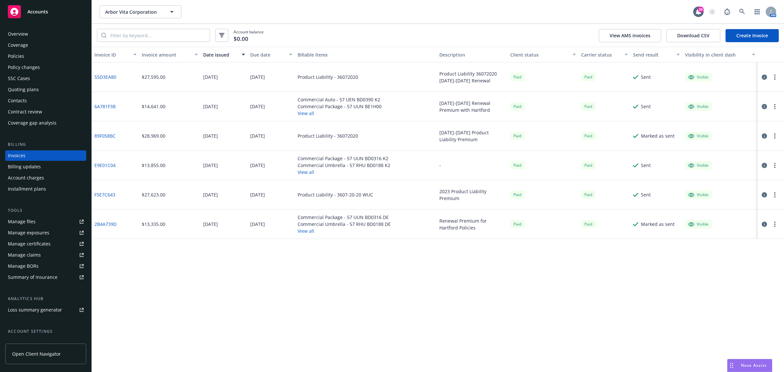
click at [306, 113] on button "View all" at bounding box center [340, 113] width 84 height 7
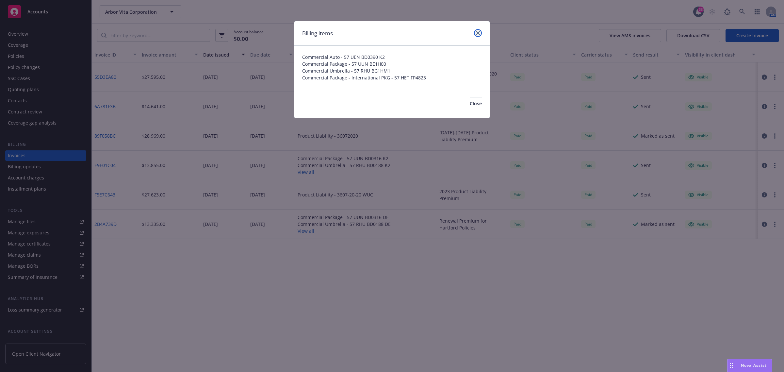
click at [477, 34] on icon "close" at bounding box center [478, 33] width 4 height 4
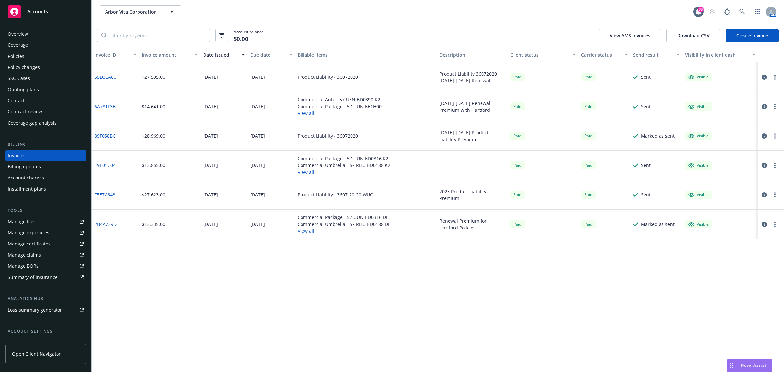
click at [761, 105] on button "button" at bounding box center [765, 107] width 8 height 8
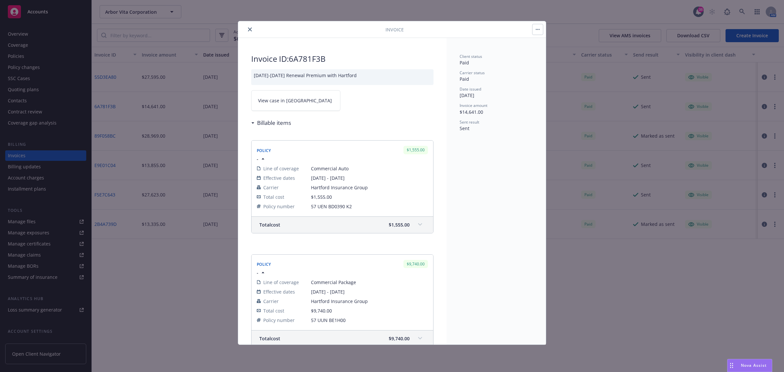
click at [252, 29] on icon "close" at bounding box center [250, 29] width 4 height 4
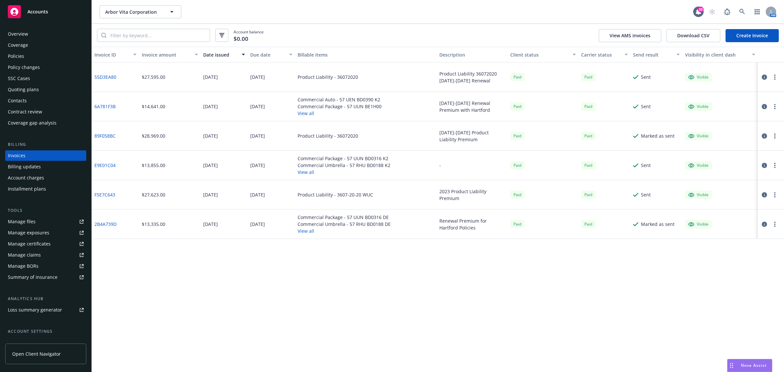
click at [18, 59] on div "Policies" at bounding box center [16, 56] width 16 height 10
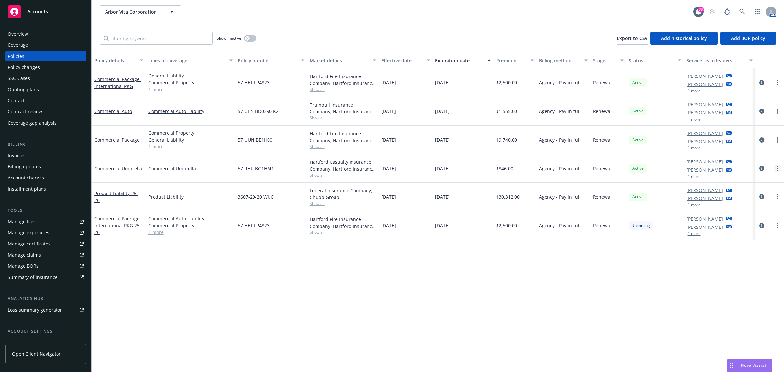
click at [778, 167] on circle "more" at bounding box center [777, 166] width 1 height 1
click at [748, 192] on link "Renew with incumbent" at bounding box center [743, 195] width 77 height 13
select select "12"
select select "CA"
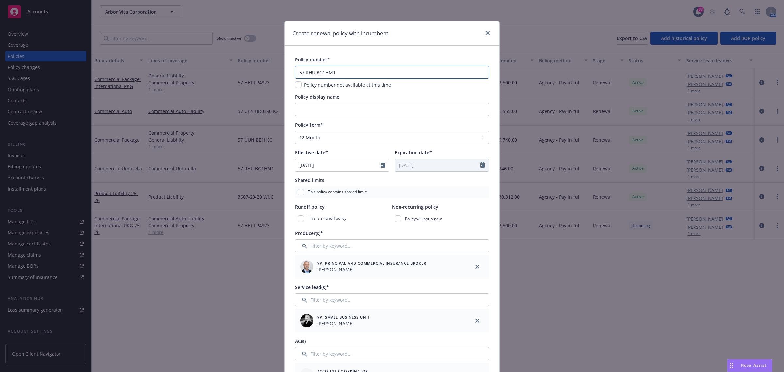
drag, startPoint x: 344, startPoint y: 78, endPoint x: 248, endPoint y: 75, distance: 96.1
click at [249, 76] on div "Create renewal policy with incumbent Policy number* 57 RHU BG1HM1 Policy number…" at bounding box center [392, 186] width 784 height 372
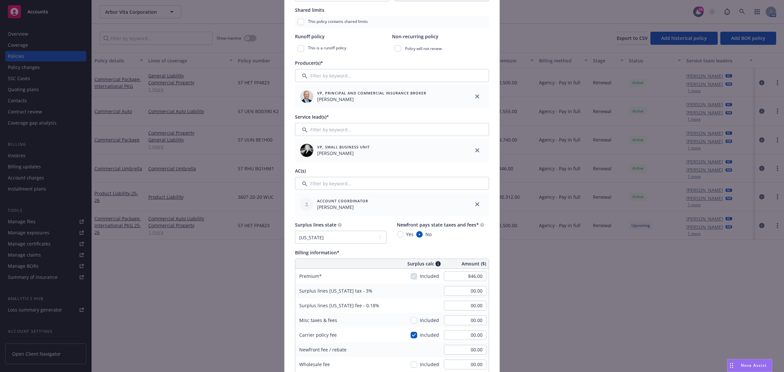
scroll to position [245, 0]
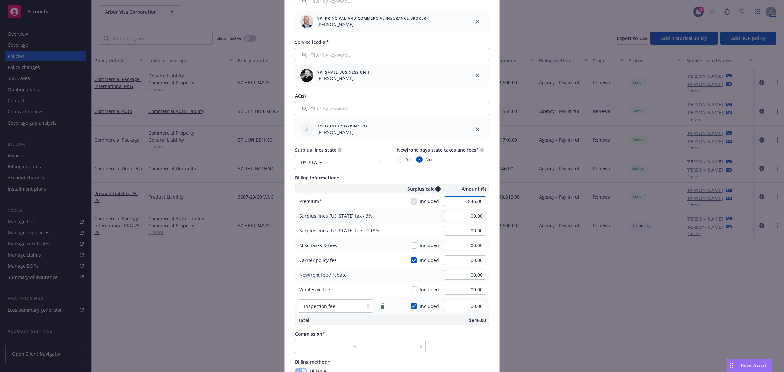
click at [470, 205] on input "846.00" at bounding box center [465, 201] width 42 height 10
type input "685.00"
type input "20.55"
type input "1.23"
type textarea "x"
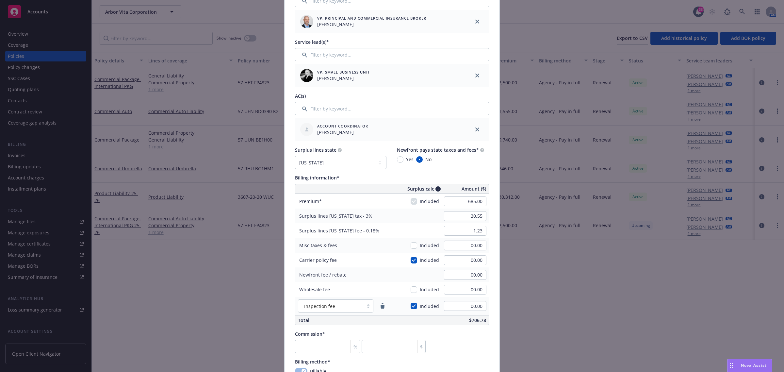
click at [355, 176] on div "Billing information*" at bounding box center [392, 177] width 194 height 7
click at [331, 342] on input "number" at bounding box center [327, 346] width 65 height 13
type input "1"
type input "6.85"
type textarea "x"
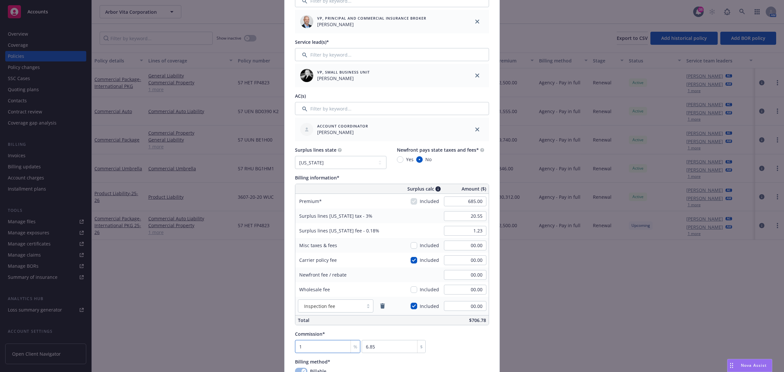
type input "15"
type input "102.75"
type textarea "x"
type input "15"
click at [379, 303] on link "remove" at bounding box center [383, 306] width 8 height 8
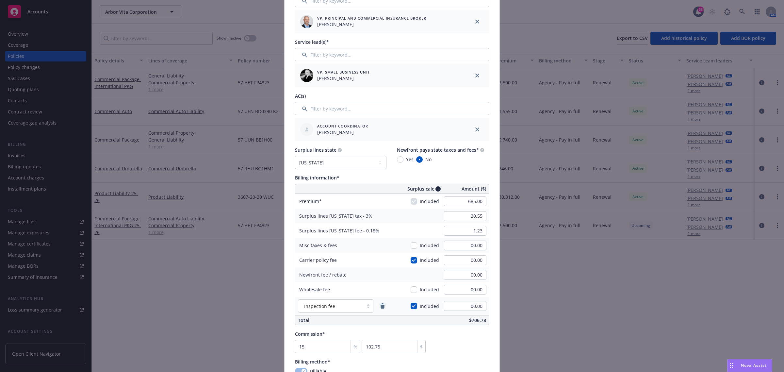
type textarea "x"
click at [366, 164] on select "No surplus lines state Alaska Alabama Arkansas Arizona California Colorado Conn…" at bounding box center [341, 162] width 92 height 13
select select "NONE"
click at [295, 156] on select "No surplus lines state Alaska Alabama Arkansas Arizona California Colorado Conn…" at bounding box center [341, 162] width 92 height 13
type input "00.00"
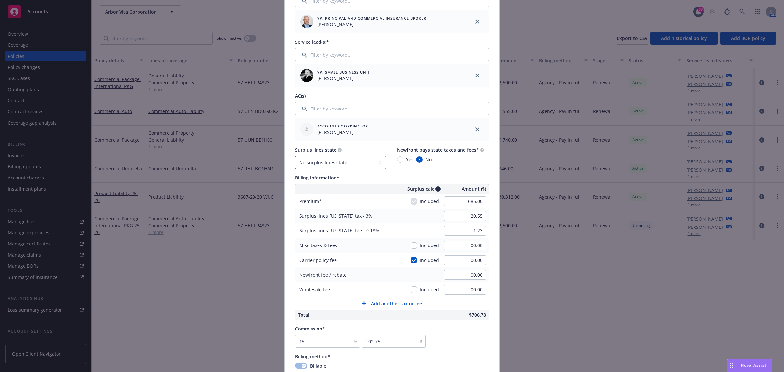
type input "00.00"
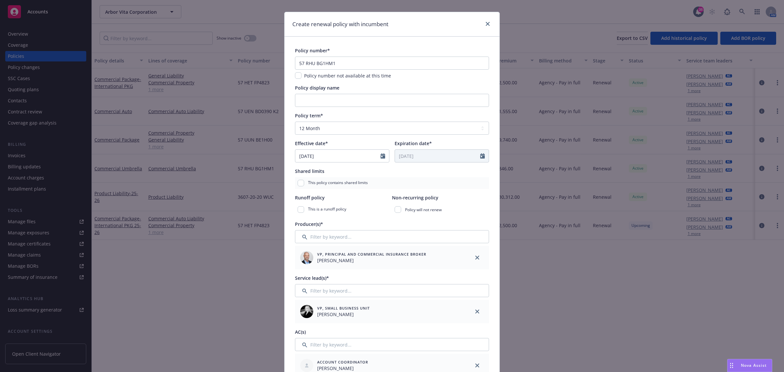
scroll to position [0, 0]
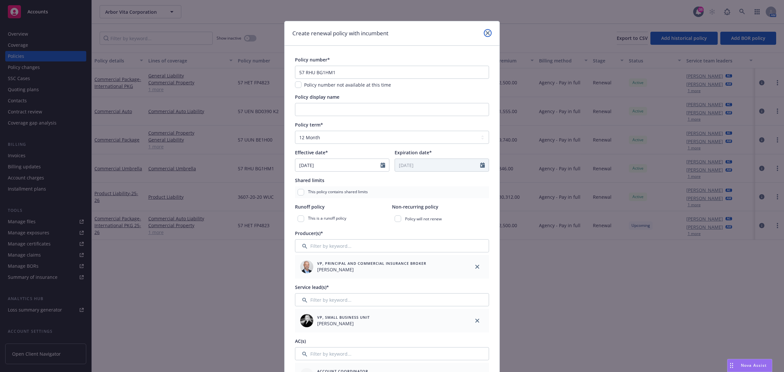
click at [484, 30] on link "close" at bounding box center [488, 33] width 8 height 8
type textarea "x"
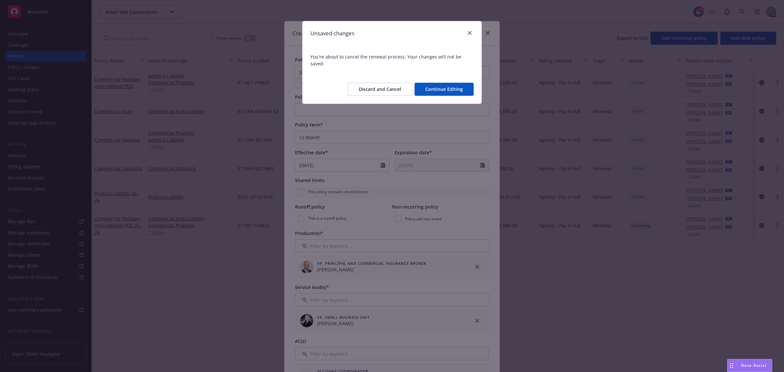
click at [391, 85] on button "Discard and Cancel" at bounding box center [380, 89] width 64 height 13
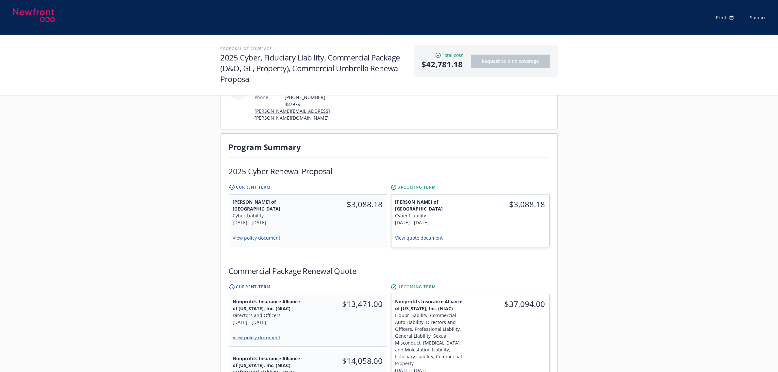
scroll to position [123, 0]
